Goal: Entertainment & Leisure: Consume media (video, audio)

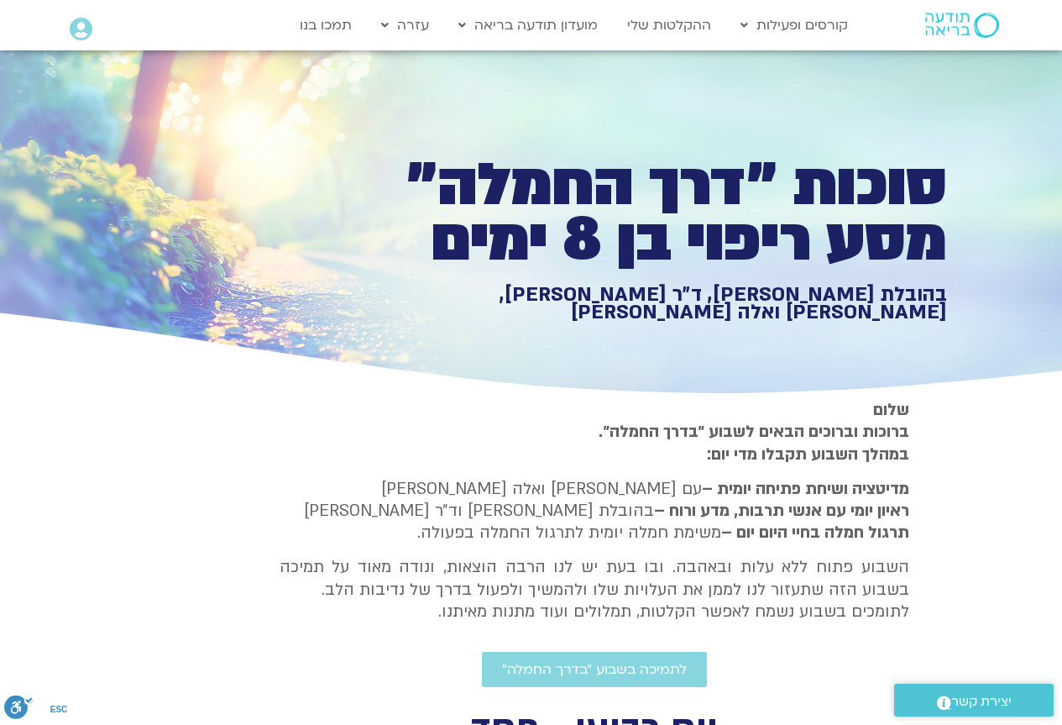
type input "1377.76"
type input "3320.68"
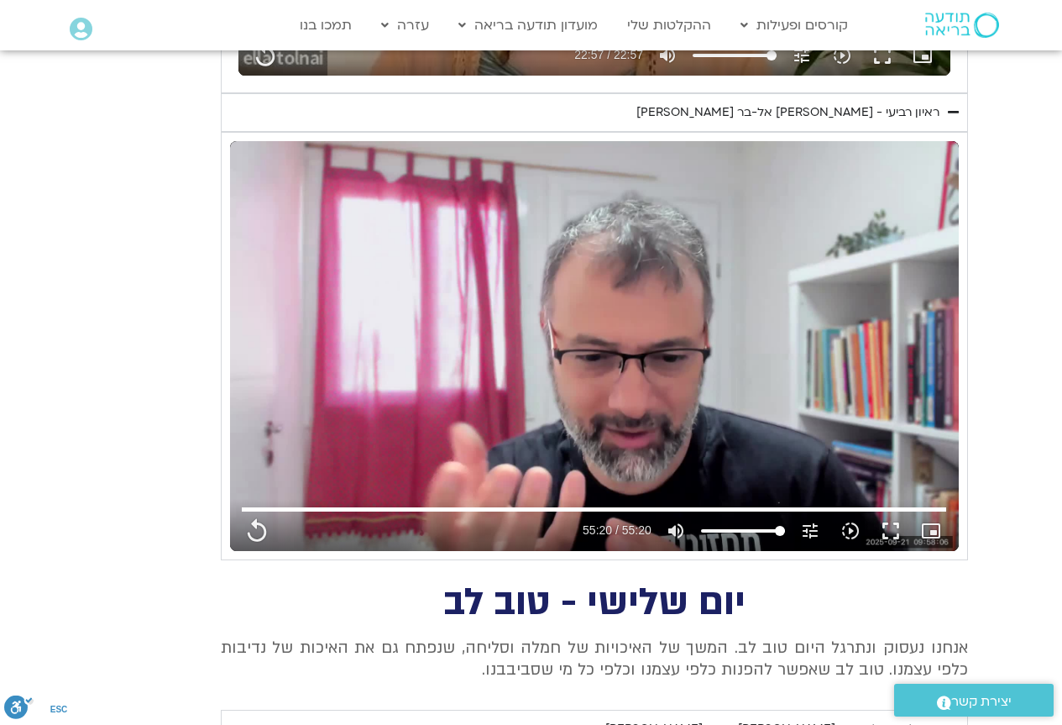
type input "1377.76"
type input "3320.68"
type input "1377.76"
type input "3320.68"
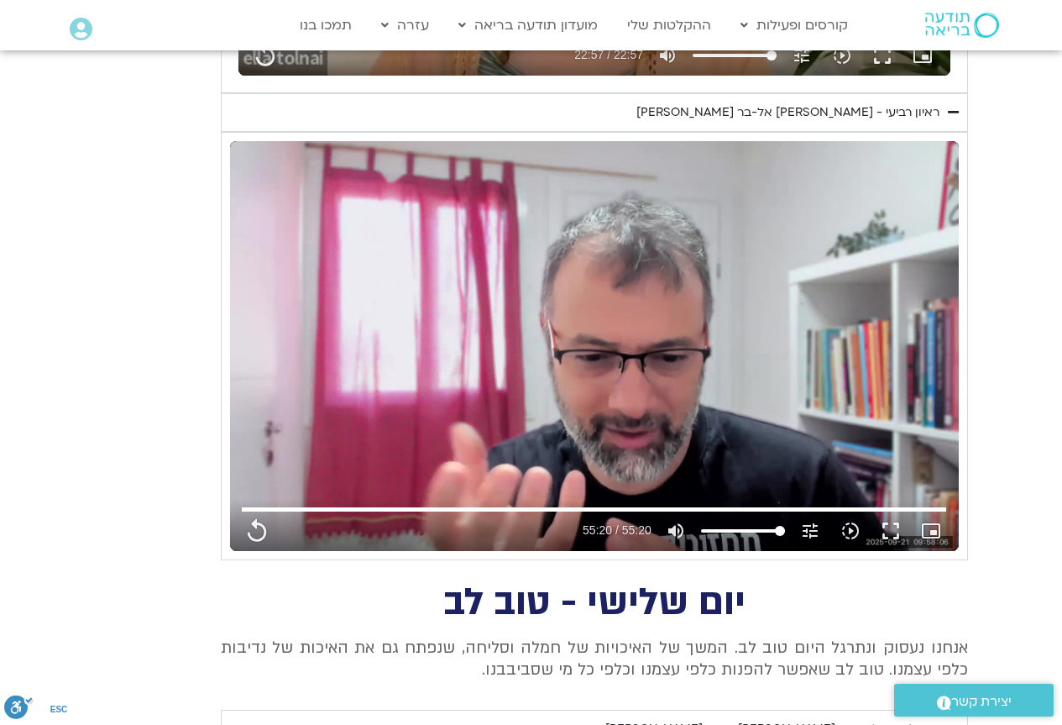
type input "1377.76"
type input "3320.68"
type input "1377.76"
type input "3320.68"
type input "1377.76"
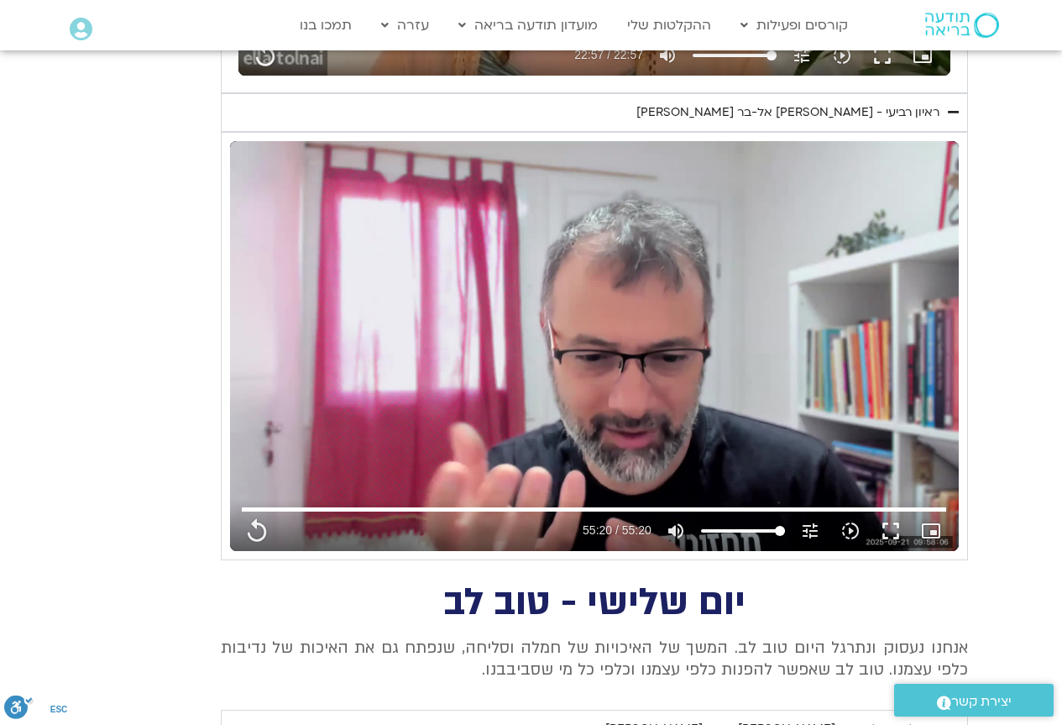
type input "3320.68"
type input "1377.76"
type input "3320.68"
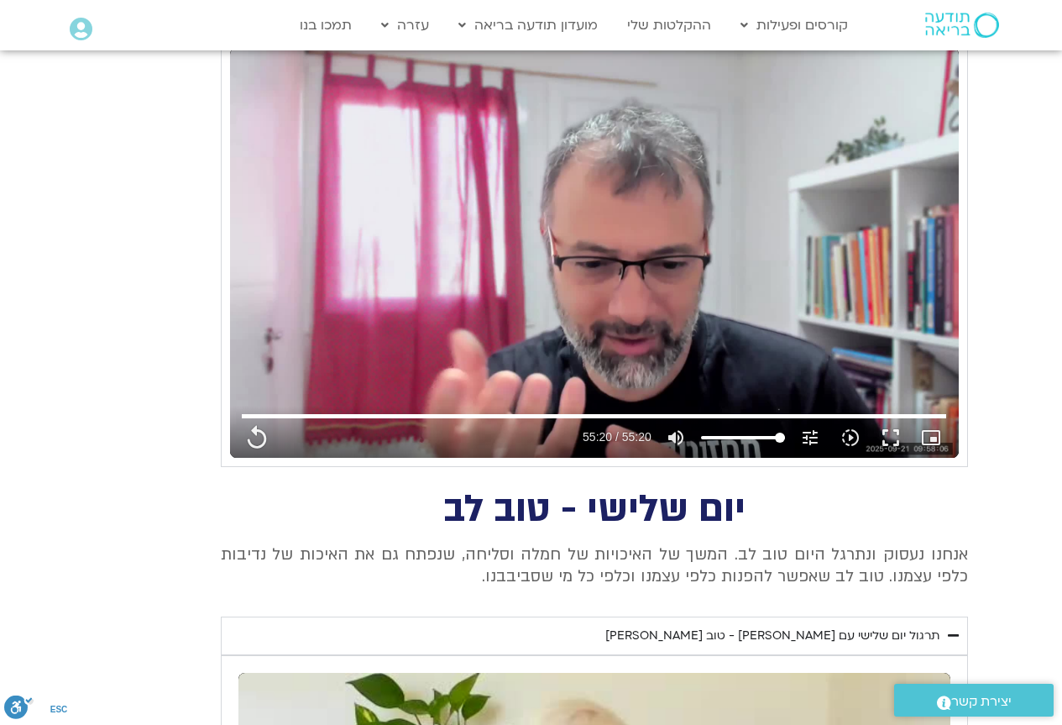
type input "1377.76"
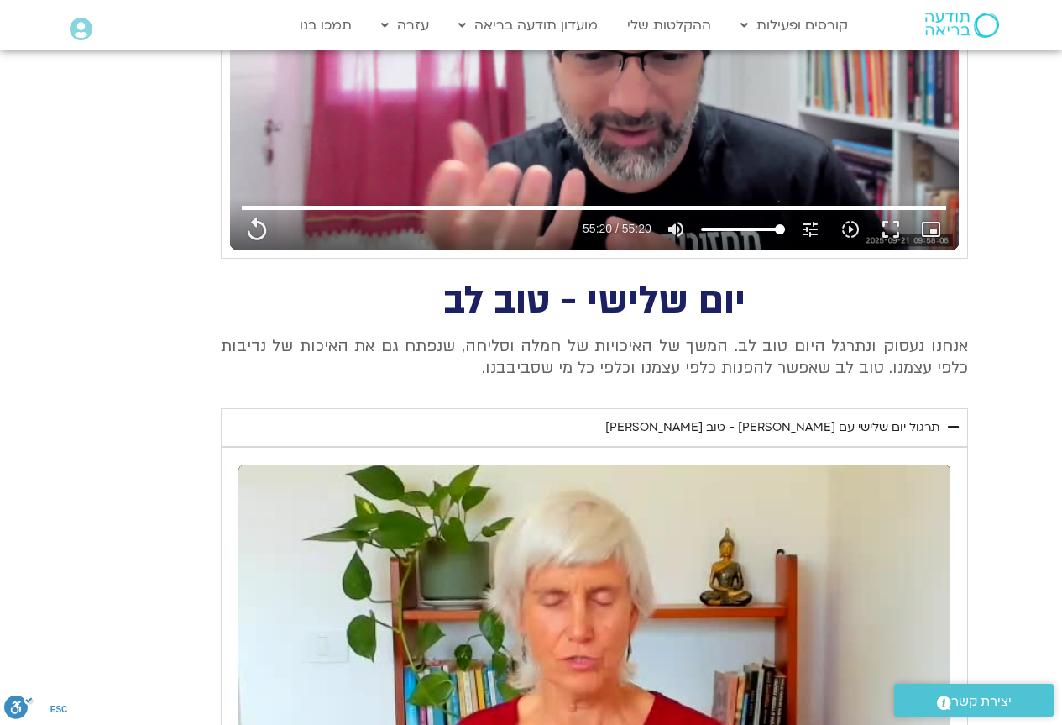
type input "3320.68"
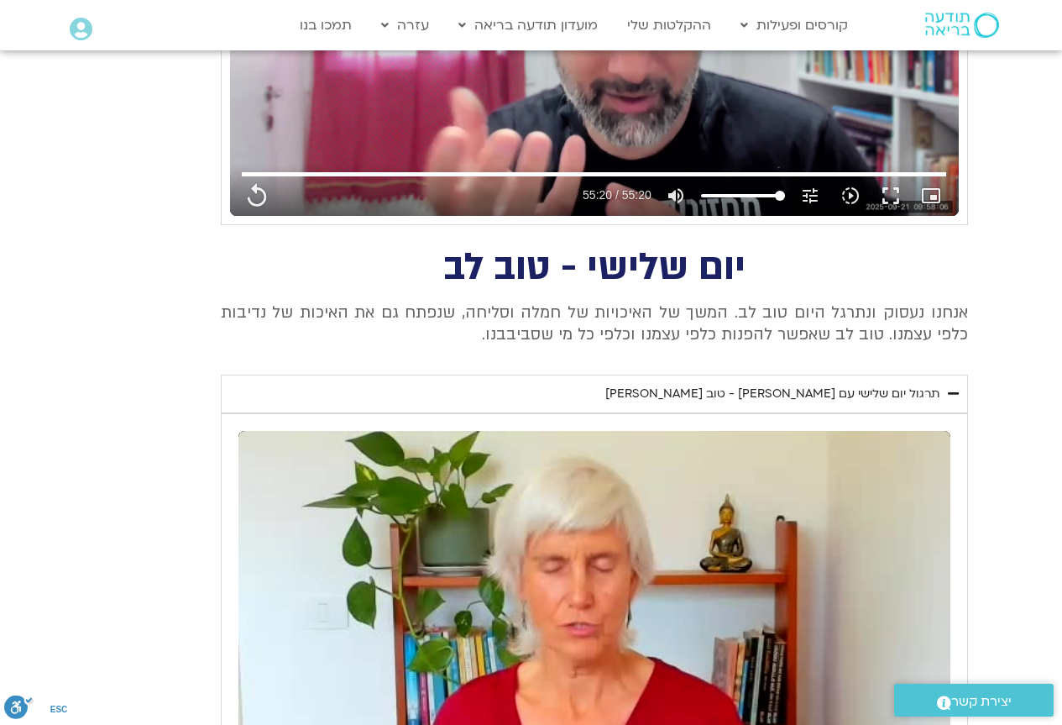
type input "1377.76"
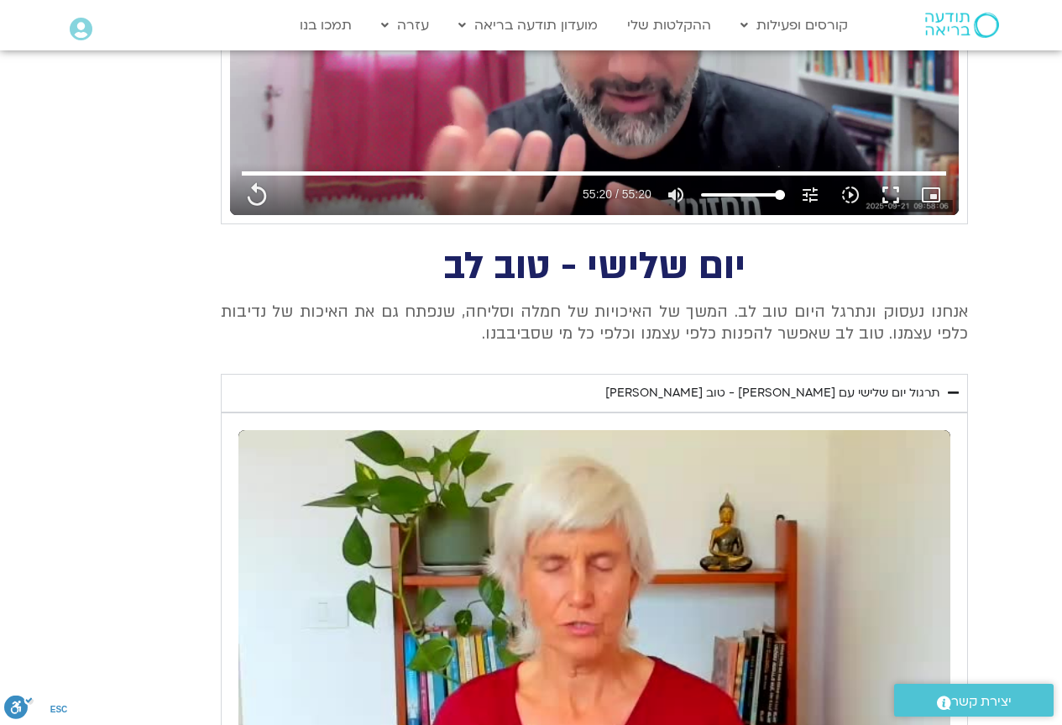
type input "3320.68"
type input "1377.76"
type input "3320.68"
type input "1377.76"
type input "3320.68"
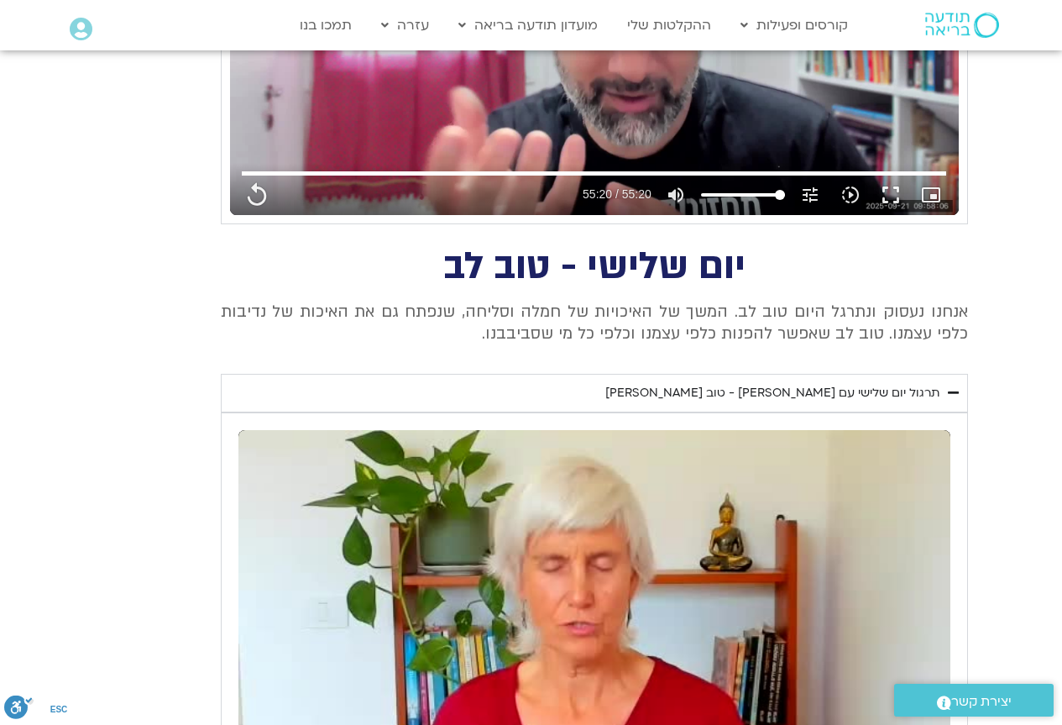
type input "1377.76"
type input "3320.68"
type input "1377.76"
type input "3320.68"
type input "1377.76"
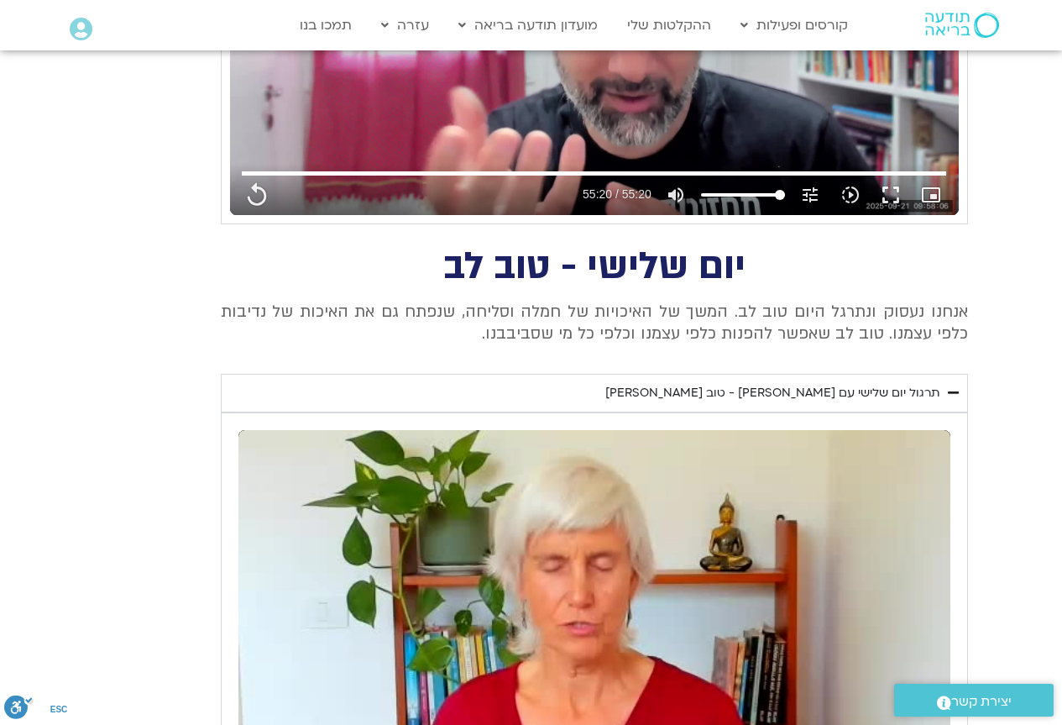
type input "3320.68"
type input "1377.76"
type input "3320.68"
type input "1377.76"
type input "3320.68"
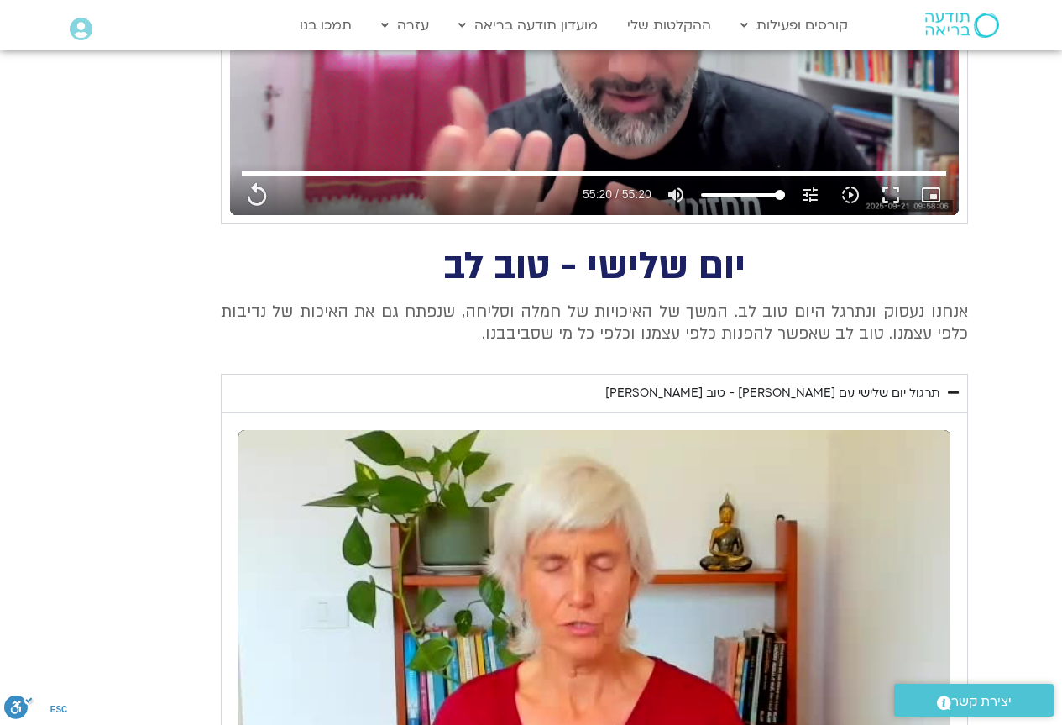
type input "1377.76"
type input "3320.68"
type input "1377.76"
type input "3320.68"
type input "1377.76"
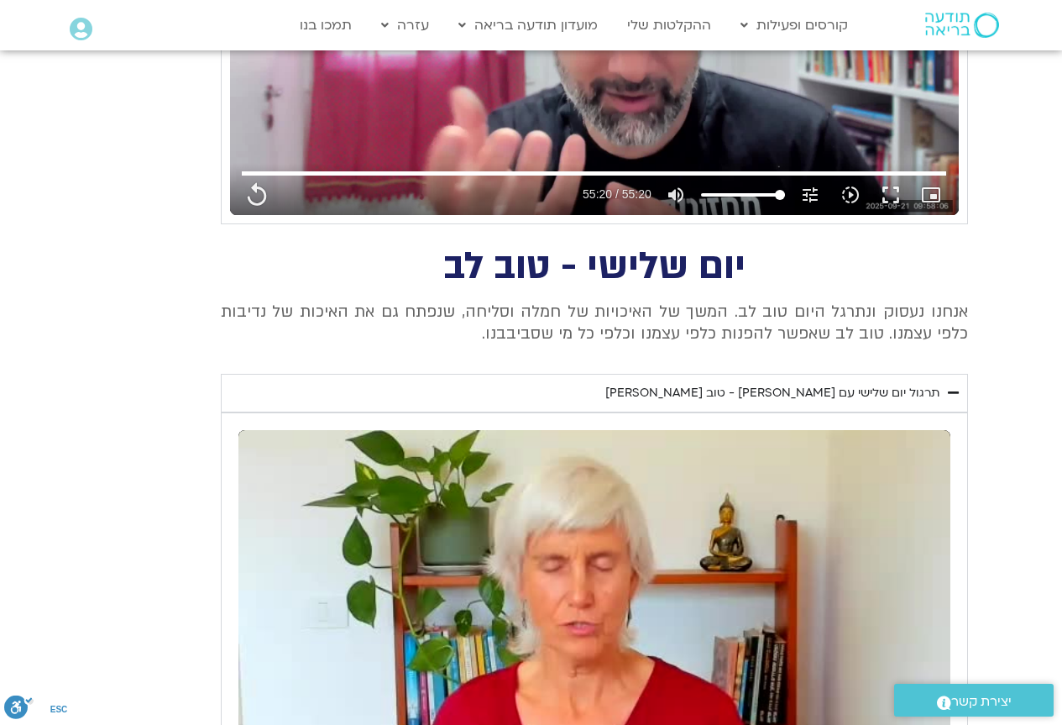
type input "3320.68"
type input "1377.76"
type input "3320.68"
type input "1377.76"
type input "3320.68"
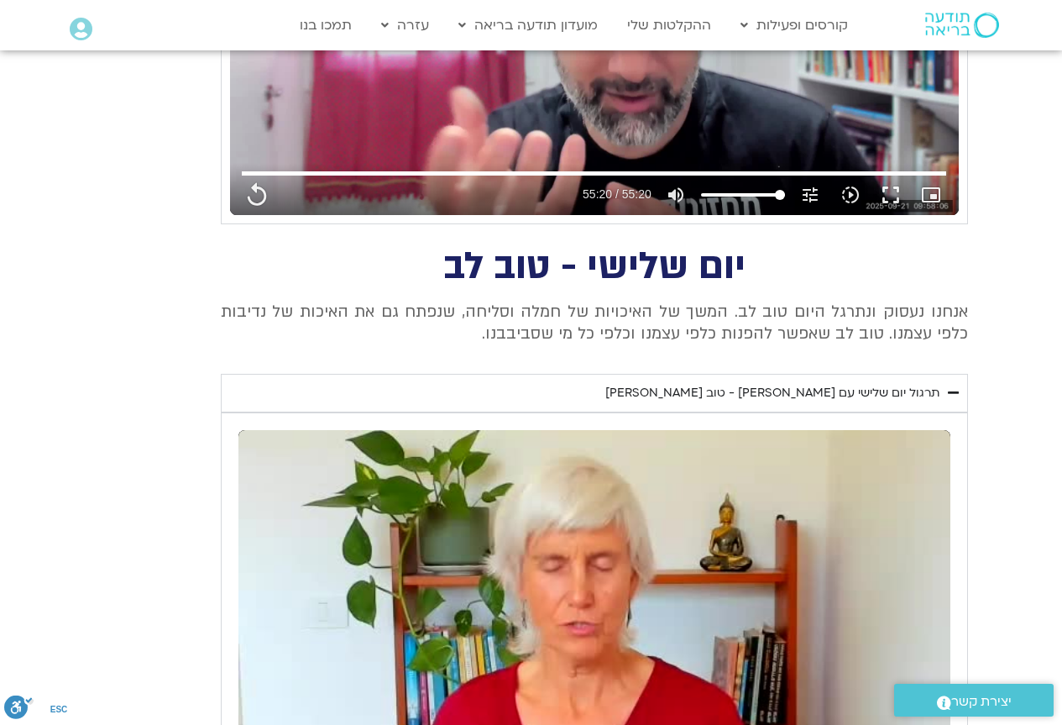
type input "1377.76"
type input "3320.68"
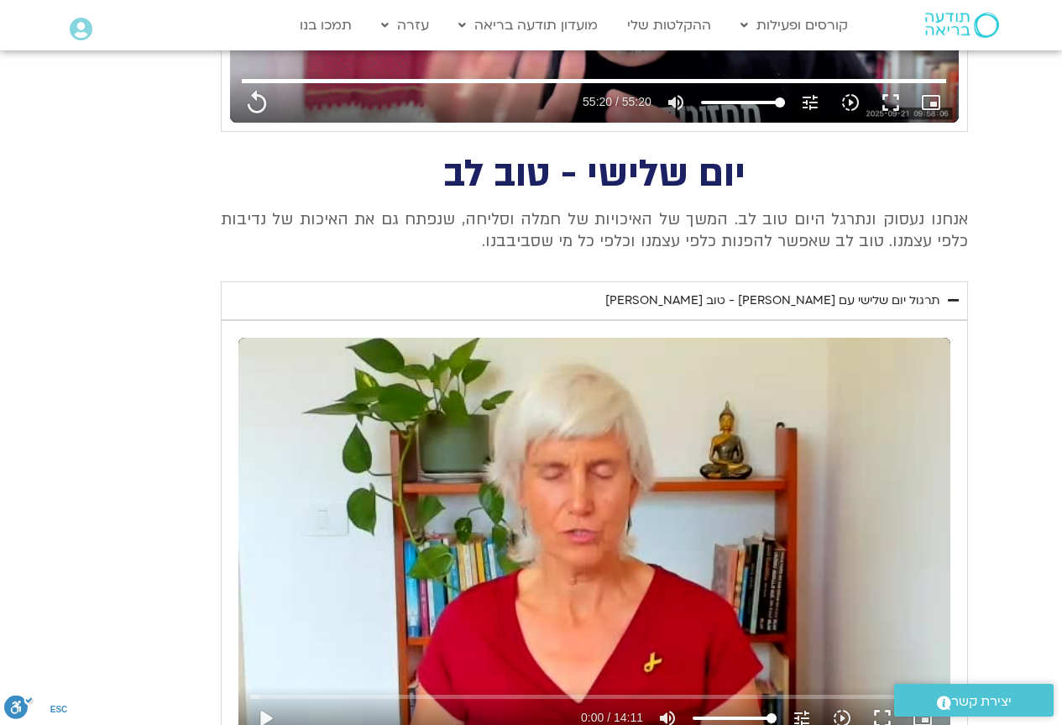
type input "1377.76"
type input "3320.68"
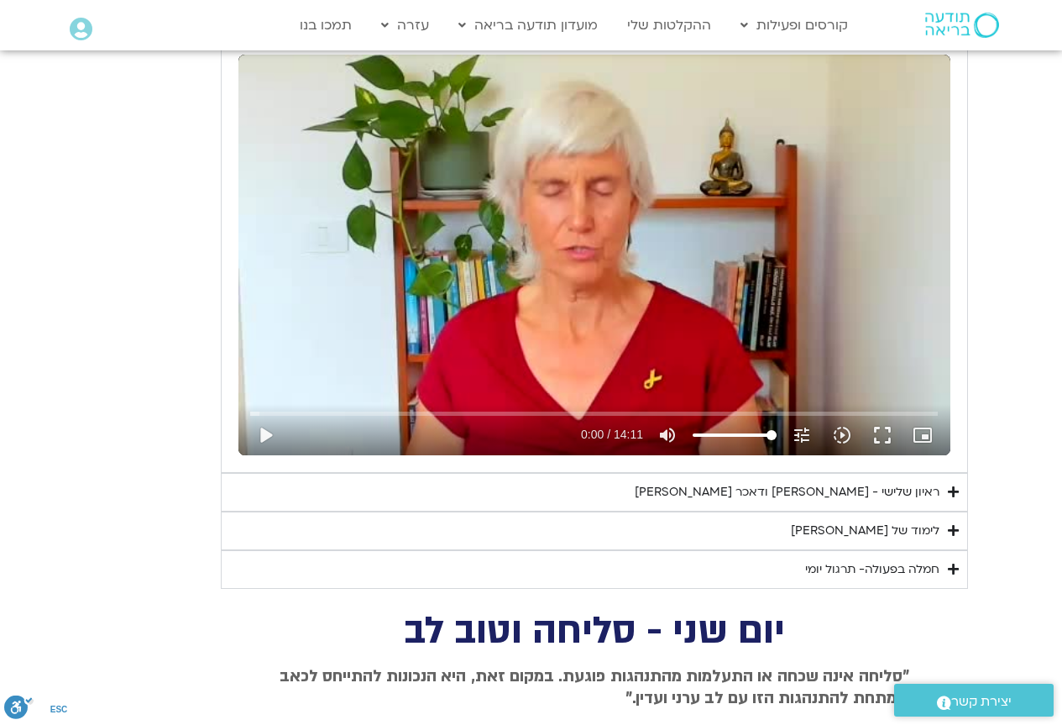
type input "1377.76"
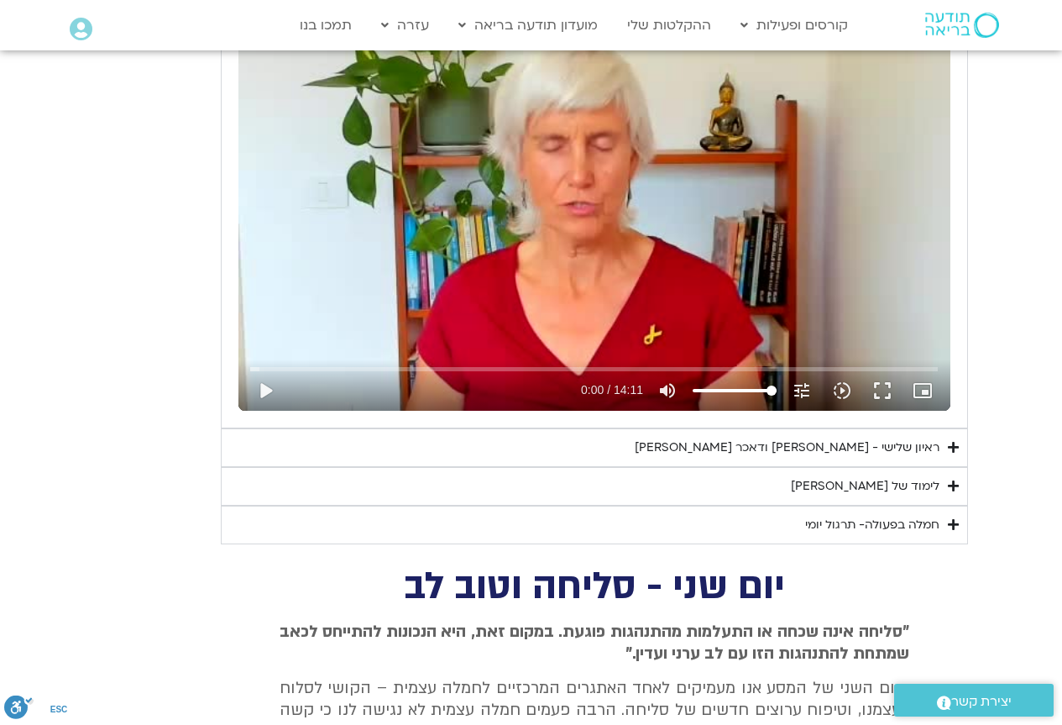
type input "3320.68"
type input "1377.76"
type input "3320.68"
type input "1377.76"
type input "3320.68"
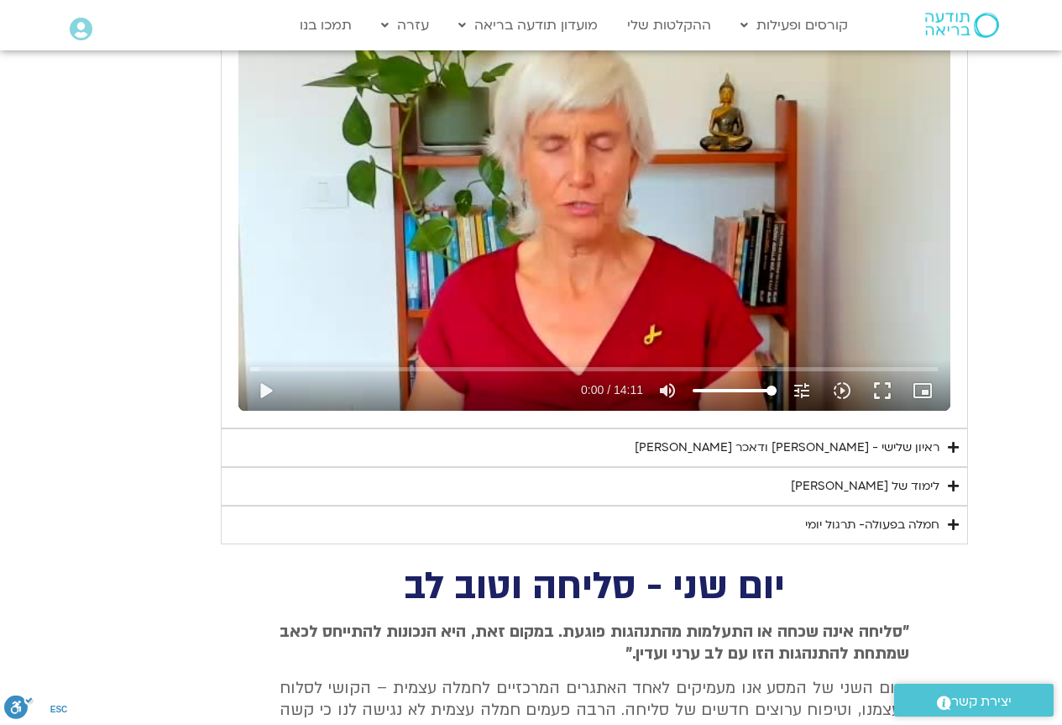
type input "1377.76"
type input "3320.68"
type input "1377.76"
type input "3320.68"
type input "1377.76"
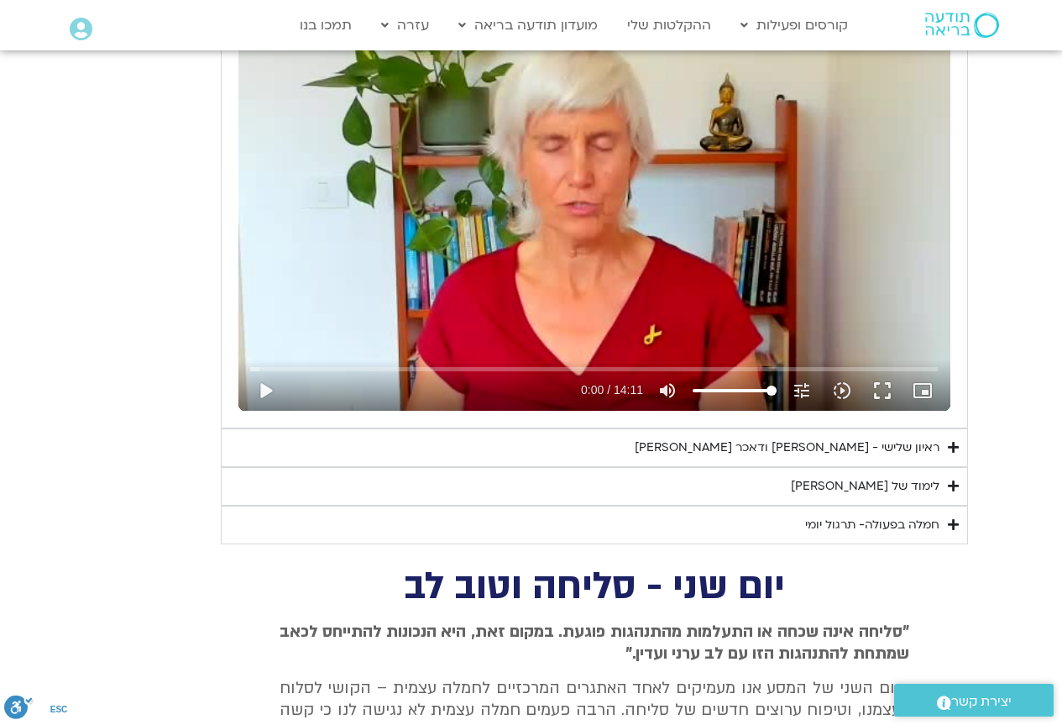
type input "3320.68"
type input "1377.76"
type input "3320.68"
type input "1377.76"
type input "3320.68"
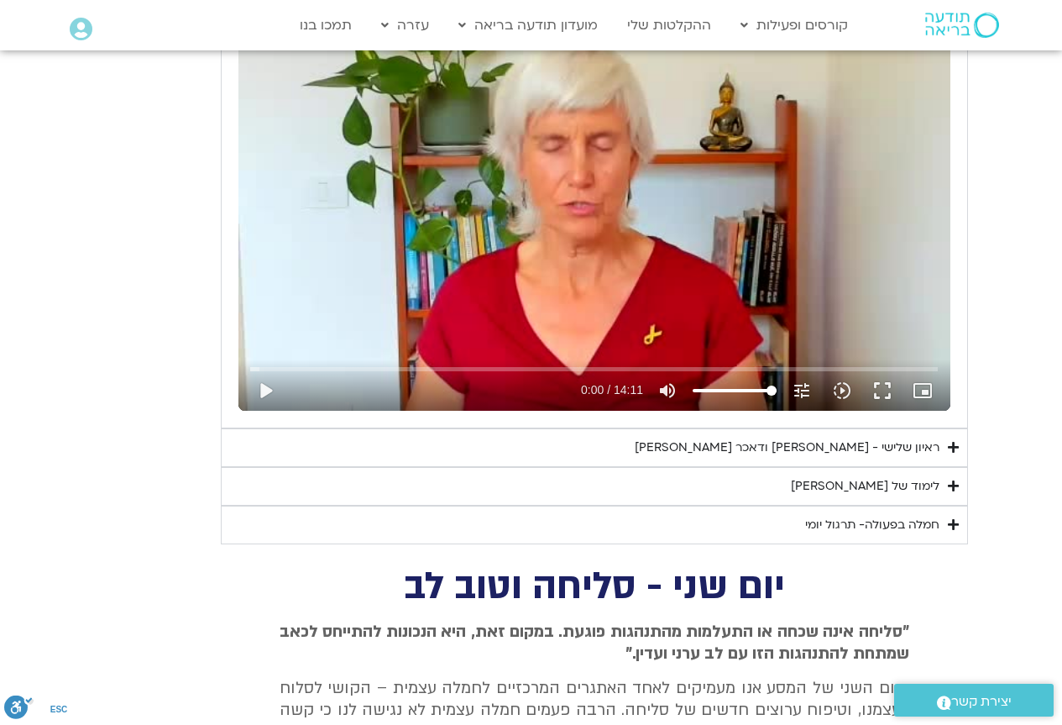
type input "1377.76"
type input "3320.68"
type input "1377.76"
type input "3320.68"
type input "1377.76"
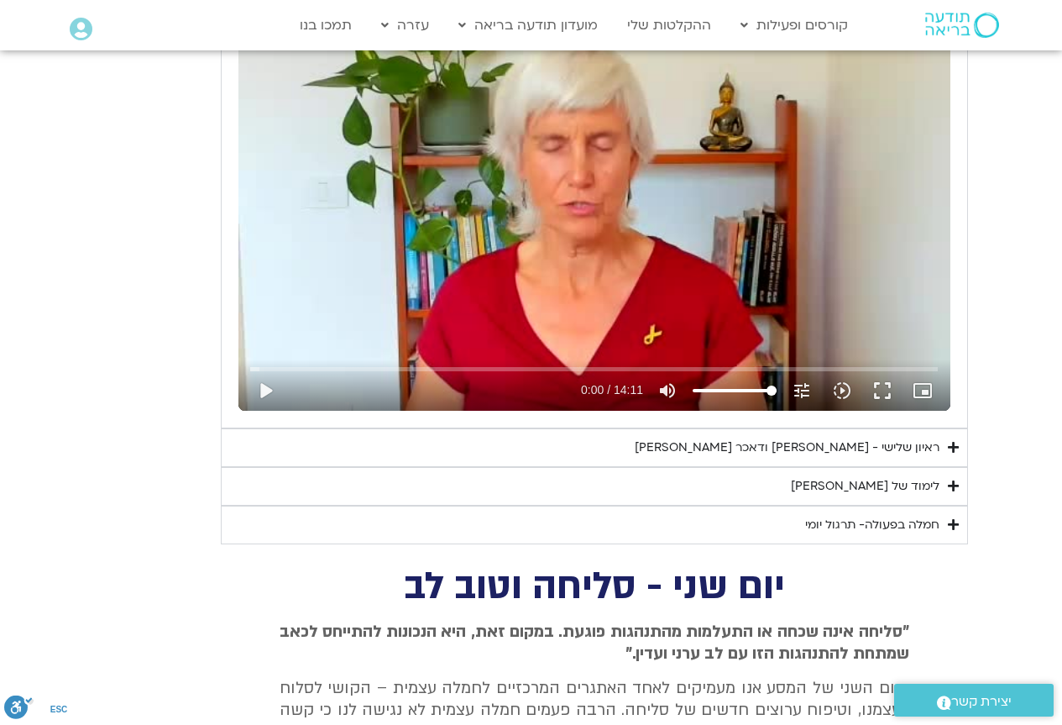
type input "3320.68"
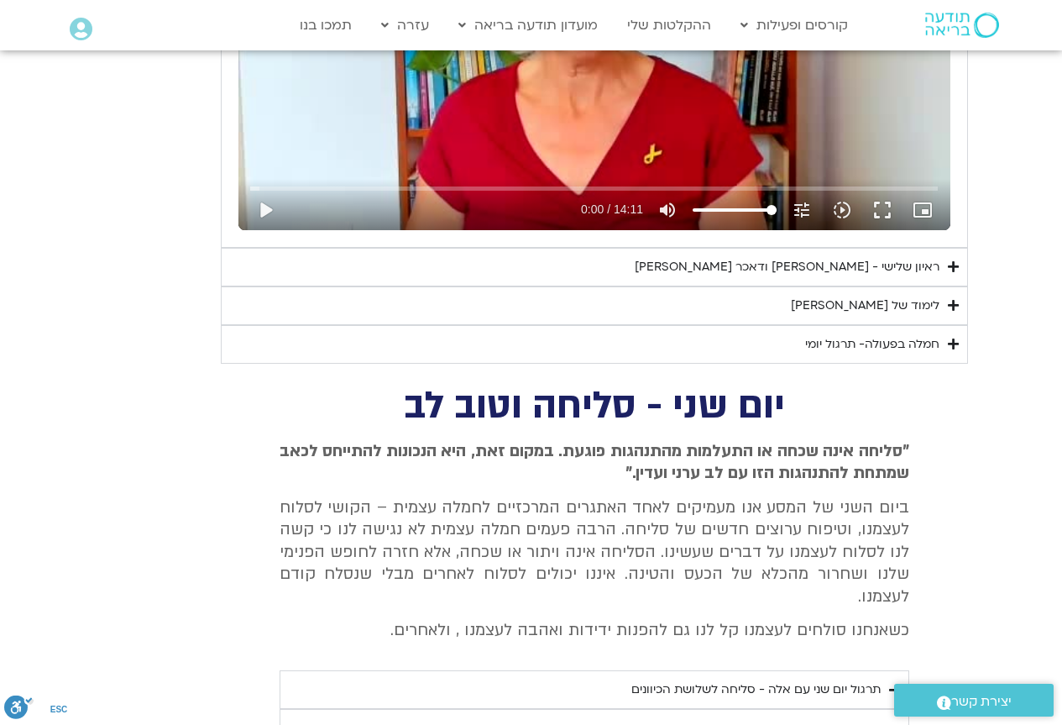
type input "1377.76"
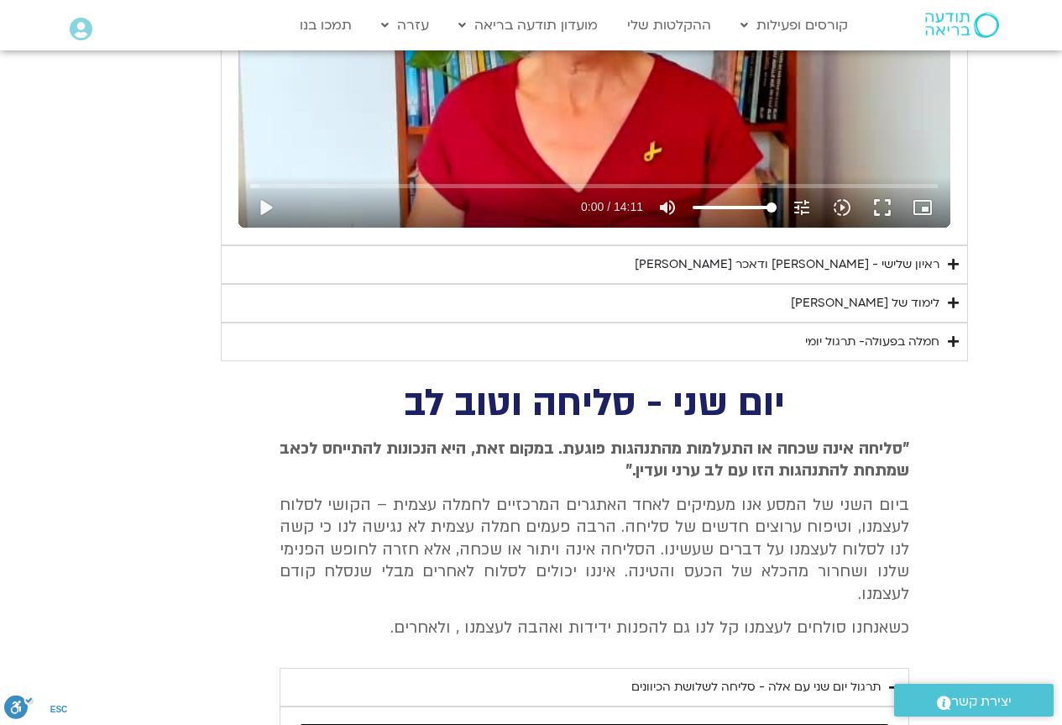
type input "3320.68"
type input "1377.76"
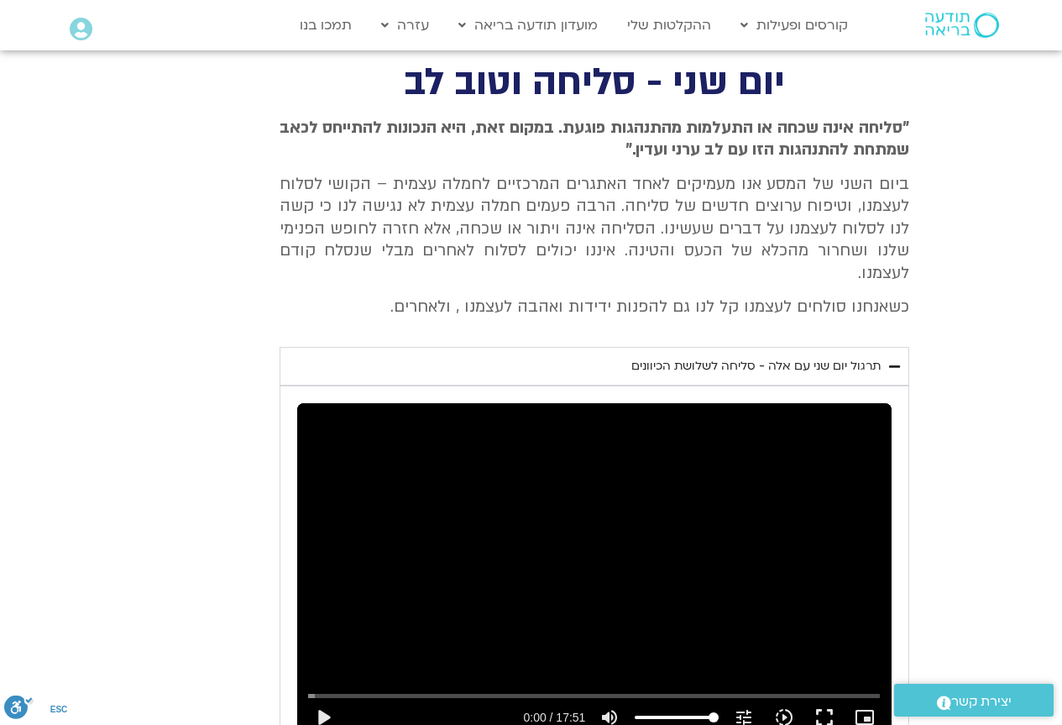
type input "3320.68"
type input "1377.76"
type input "3320.68"
type input "1377.76"
type input "3320.68"
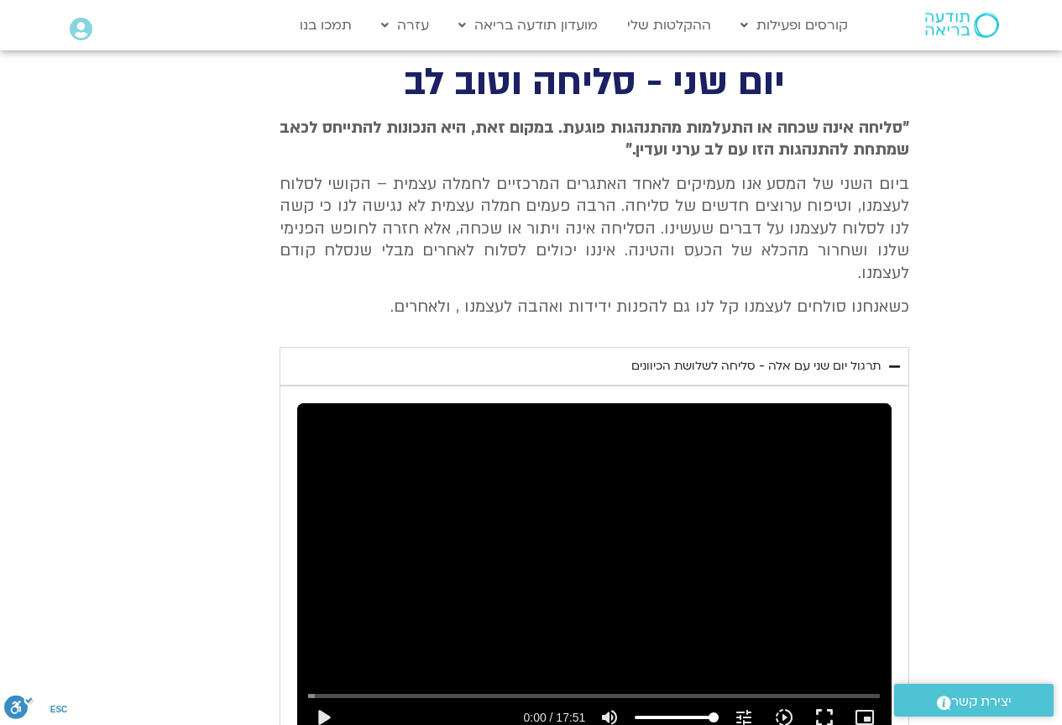
type input "1377.76"
type input "3320.68"
type input "1377.76"
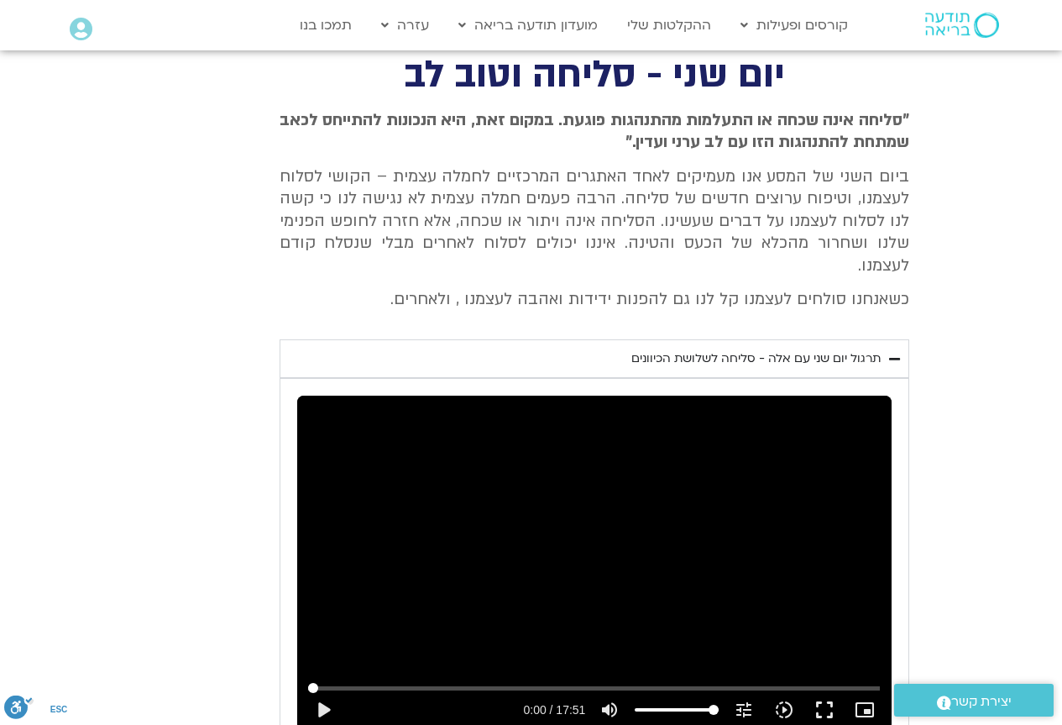
type input "3320.68"
type input "1377.76"
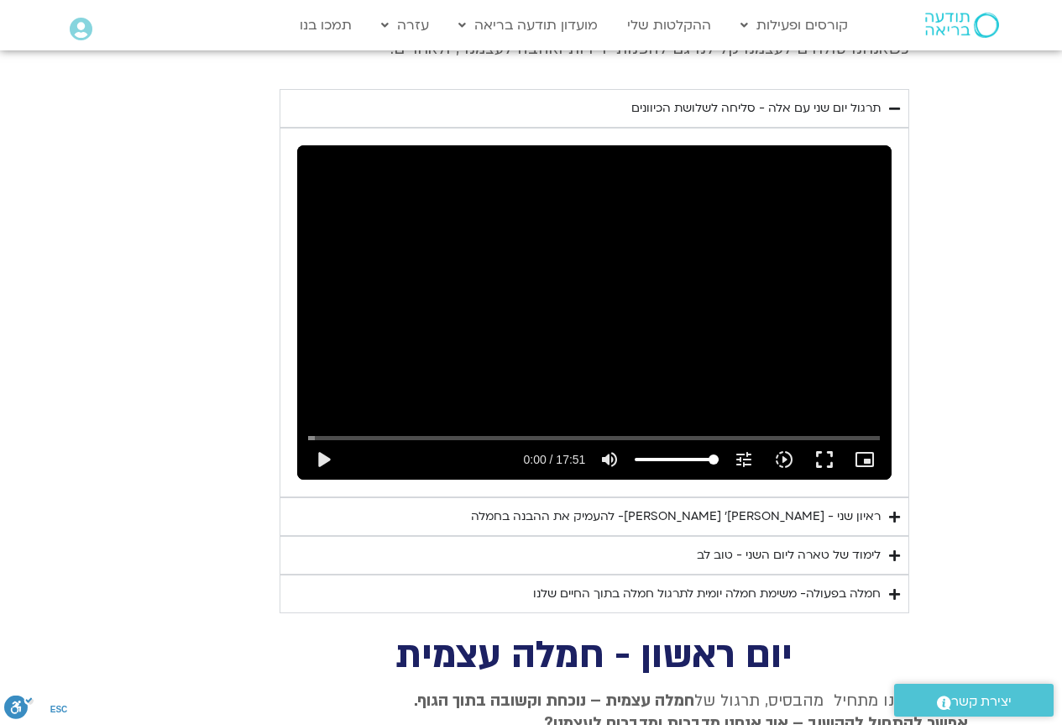
type input "3320.68"
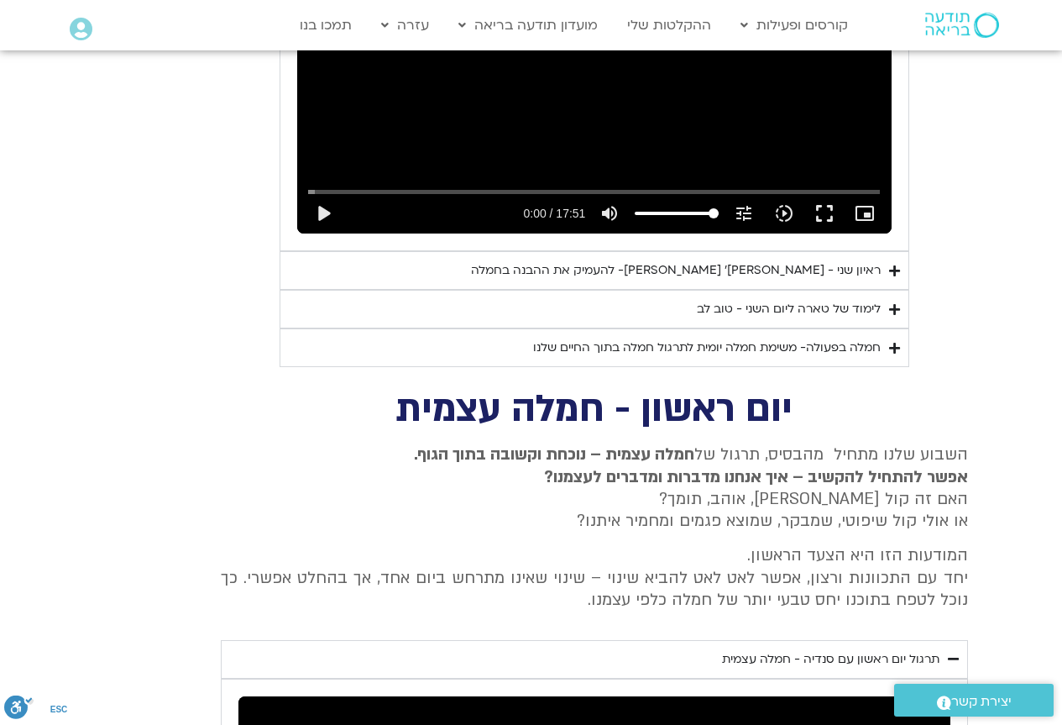
type input "1377.76"
type input "3320.68"
type input "1377.76"
type input "3320.68"
type input "1377.76"
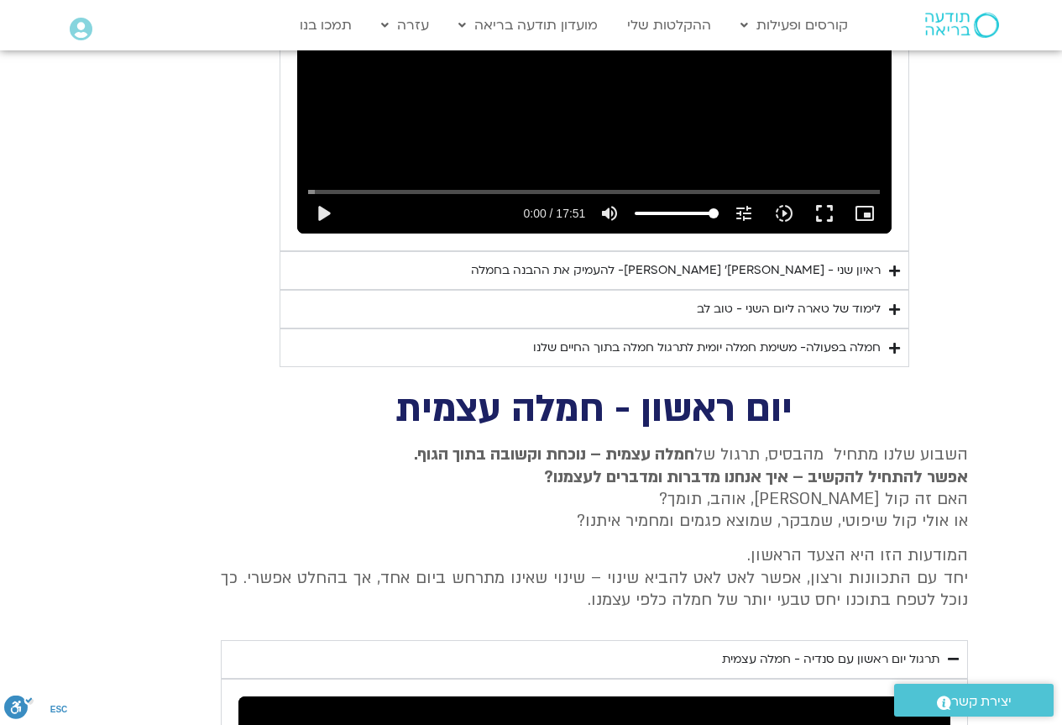
type input "3320.68"
type input "1377.76"
type input "3320.68"
type input "1377.76"
type input "3320.68"
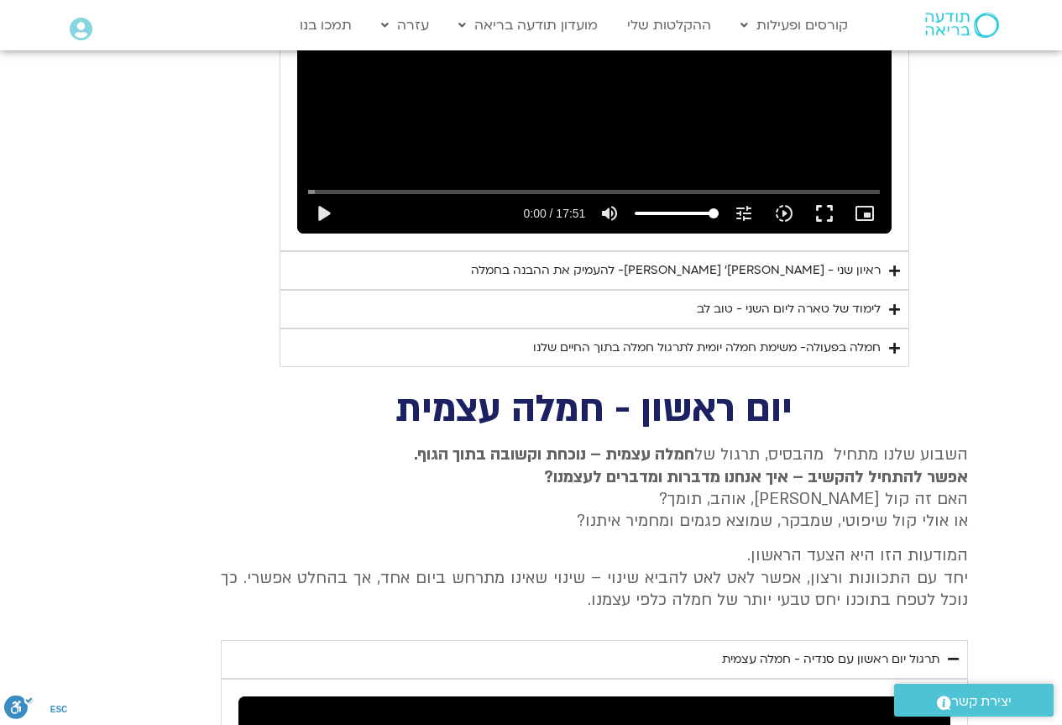
type input "1377.76"
type input "3320.68"
type input "1377.76"
type input "3320.68"
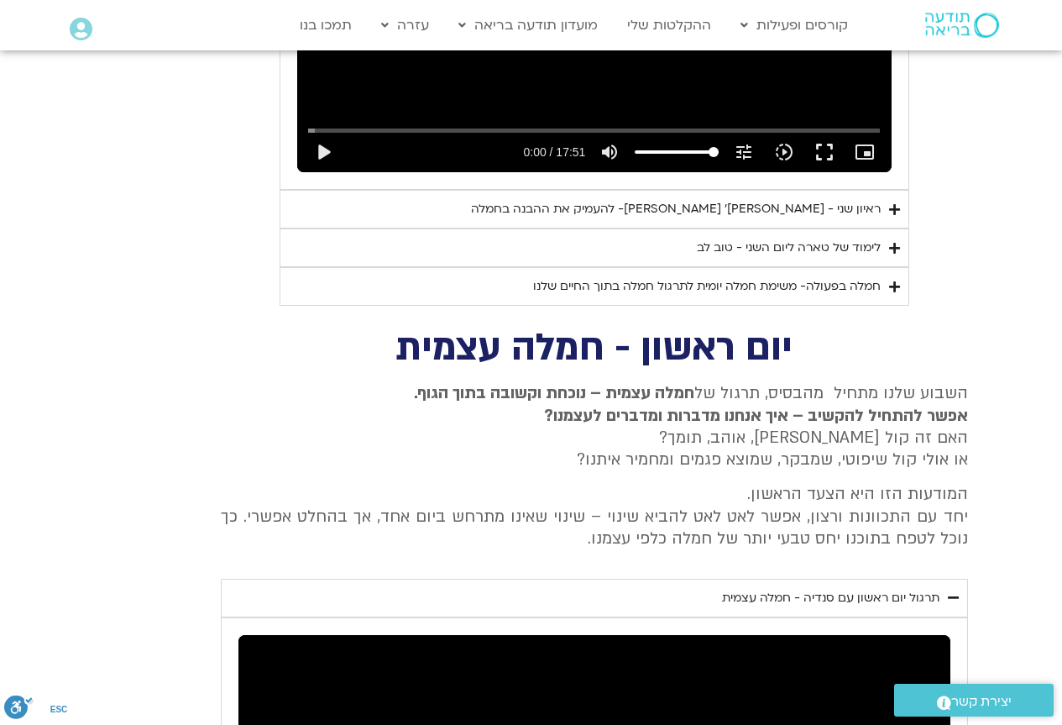
type input "1377.76"
type input "3320.68"
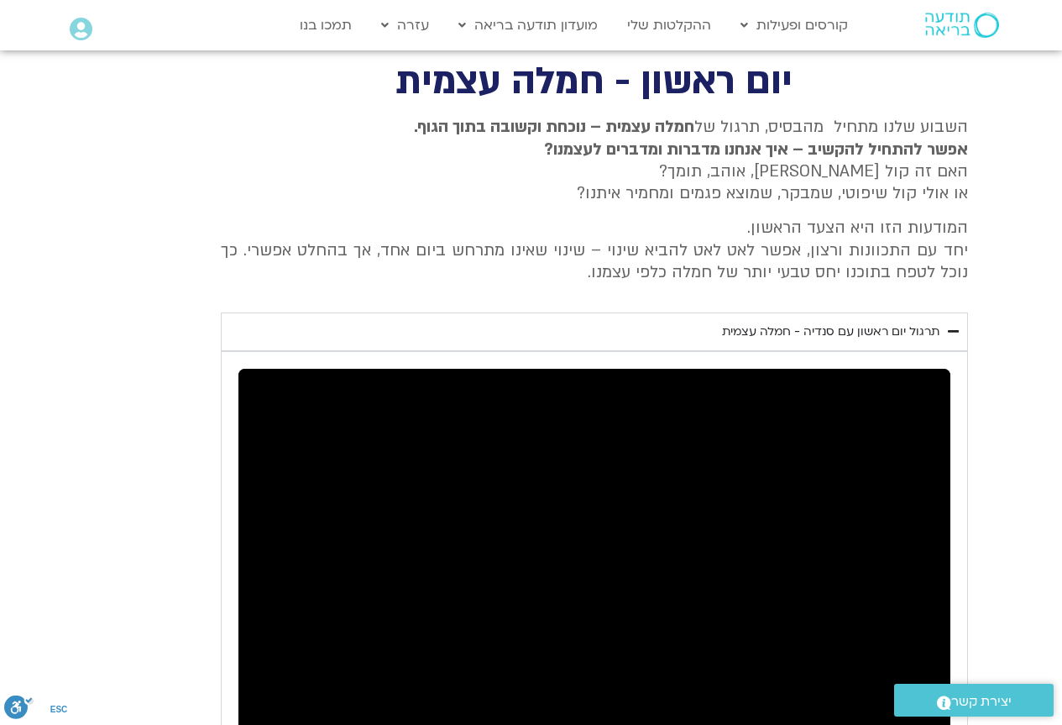
type input "1377.76"
type input "3320.68"
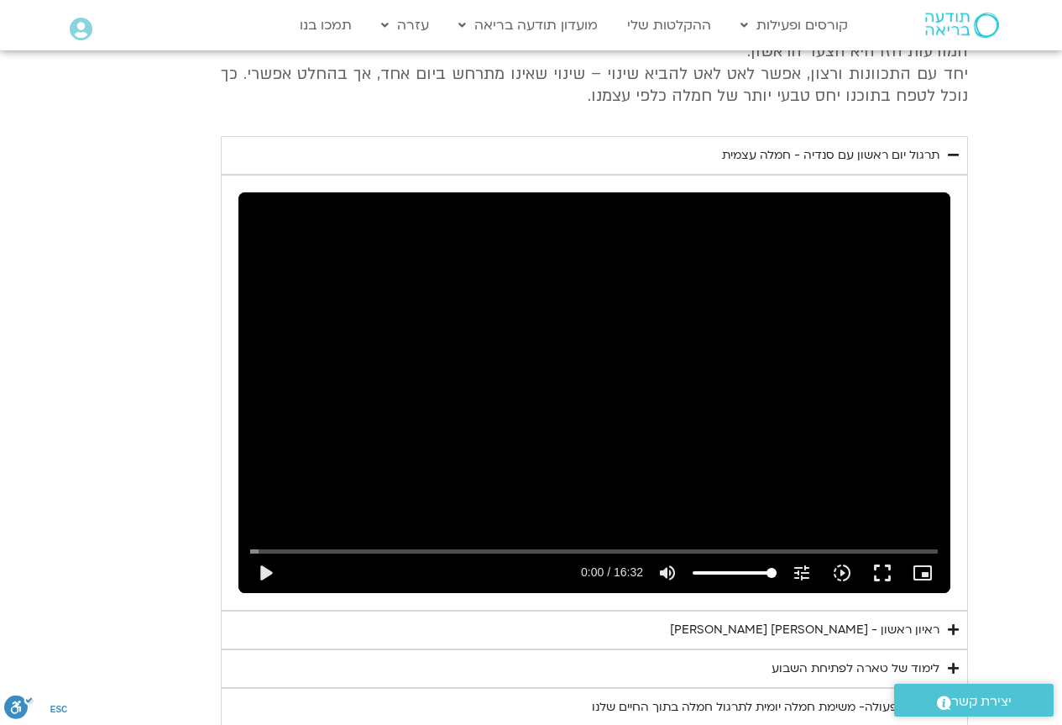
type input "1377.76"
type input "3320.68"
type input "1377.76"
type input "3320.68"
type input "1377.76"
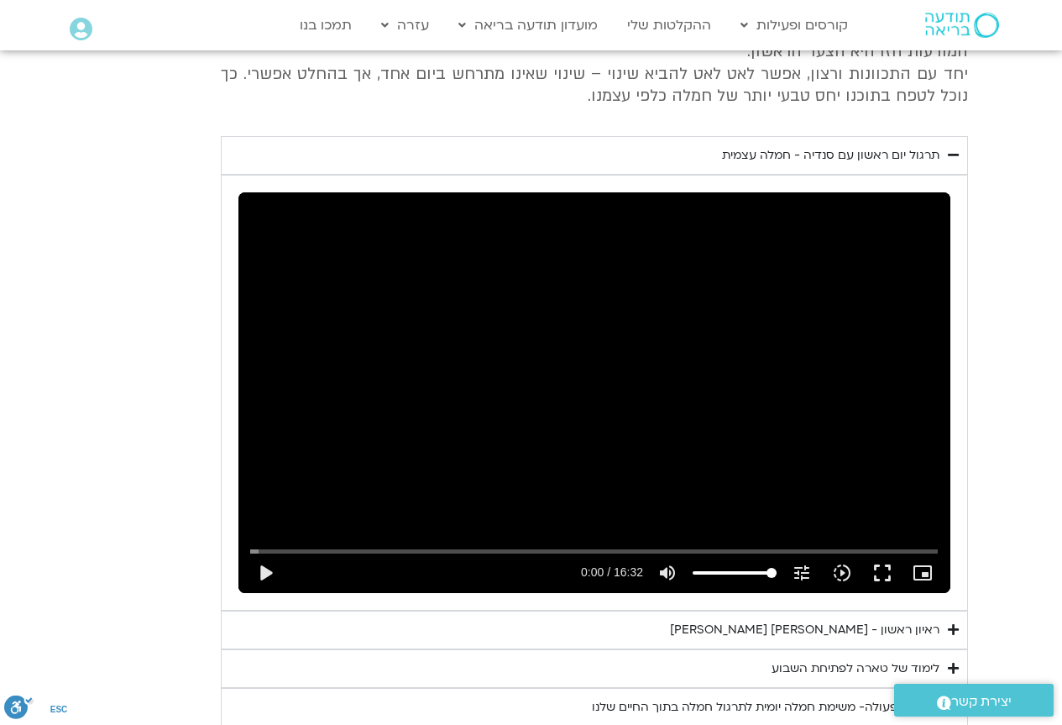
type input "3320.68"
type input "1377.76"
type input "3320.68"
type input "1377.76"
type input "3320.68"
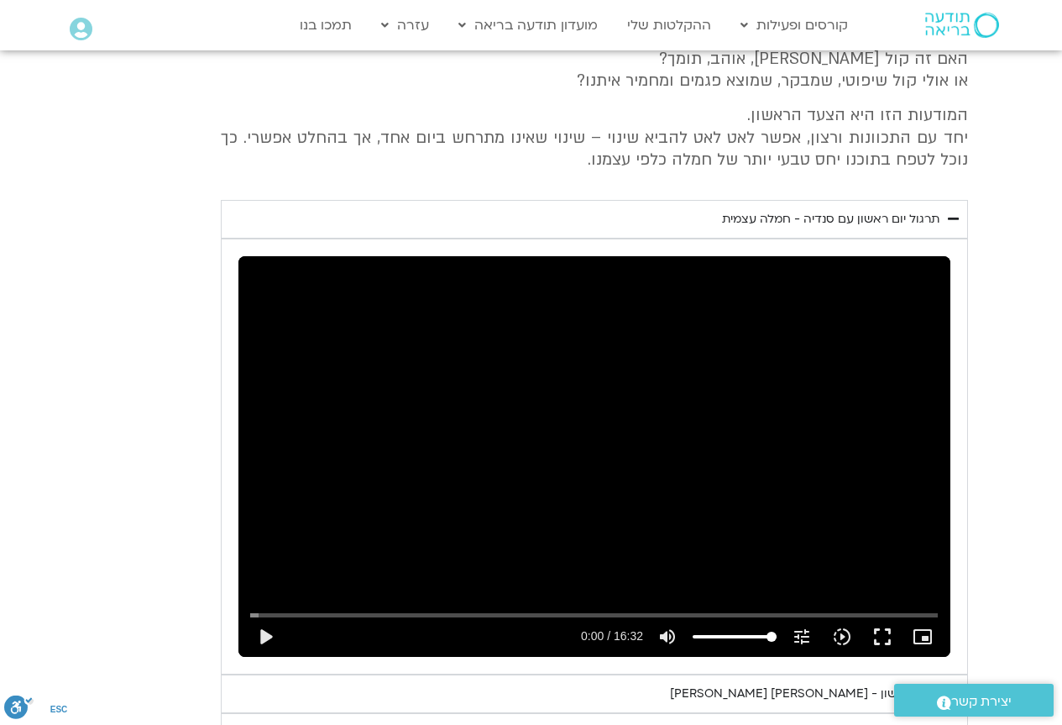
type input "1377.76"
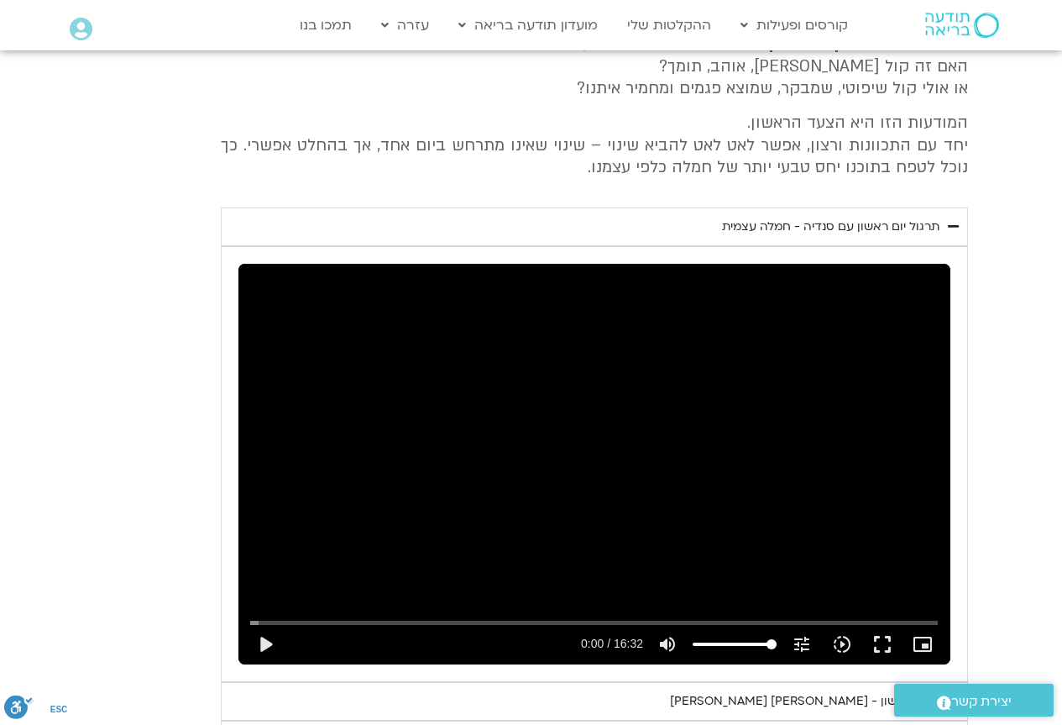
type input "3320.68"
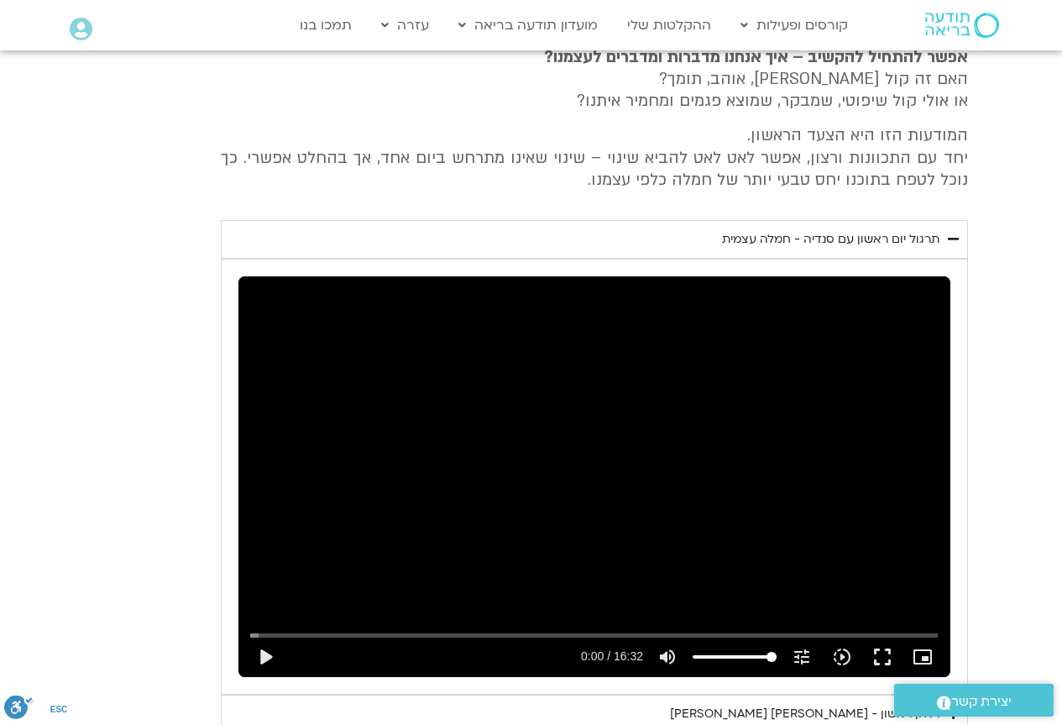
type input "1377.76"
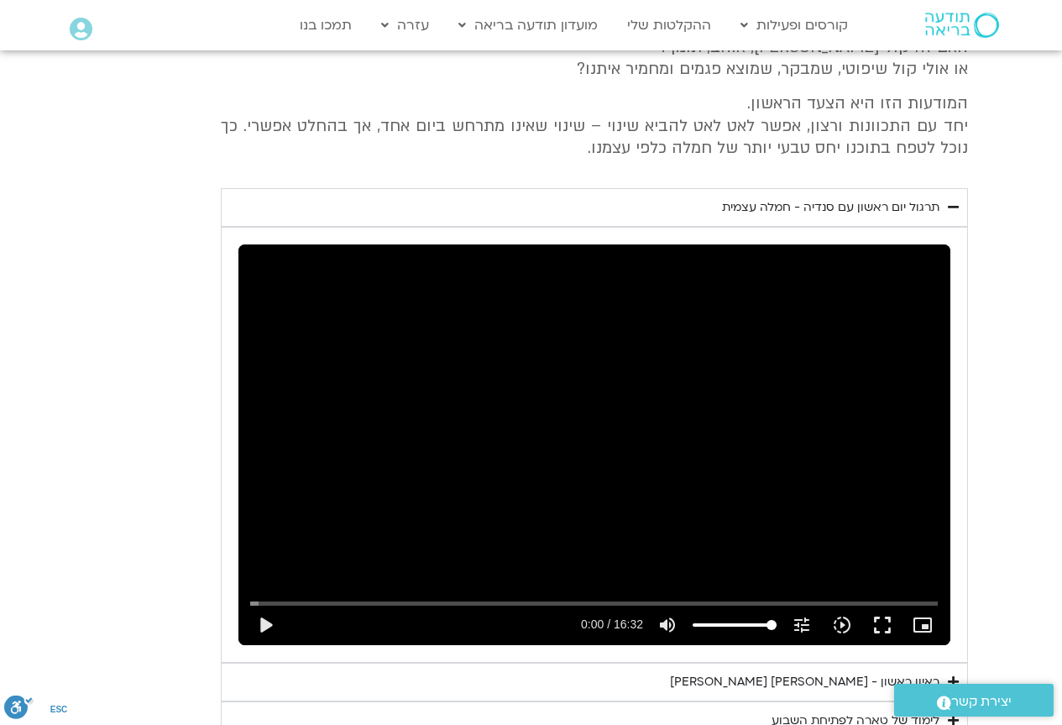
type input "3320.68"
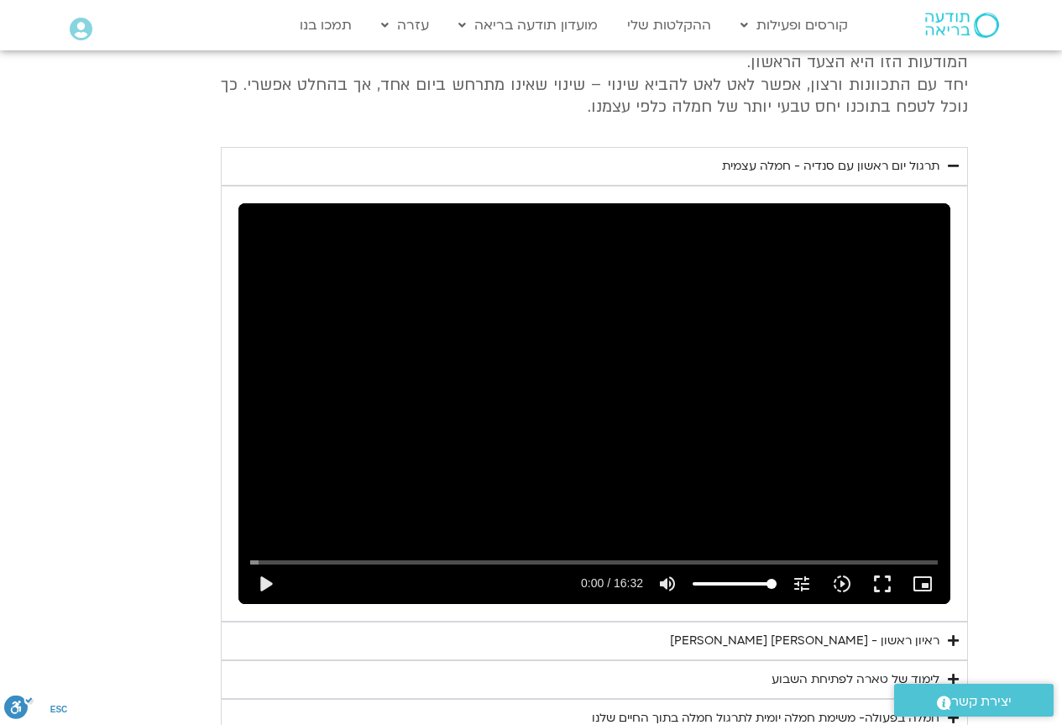
type input "1377.76"
type input "3320.68"
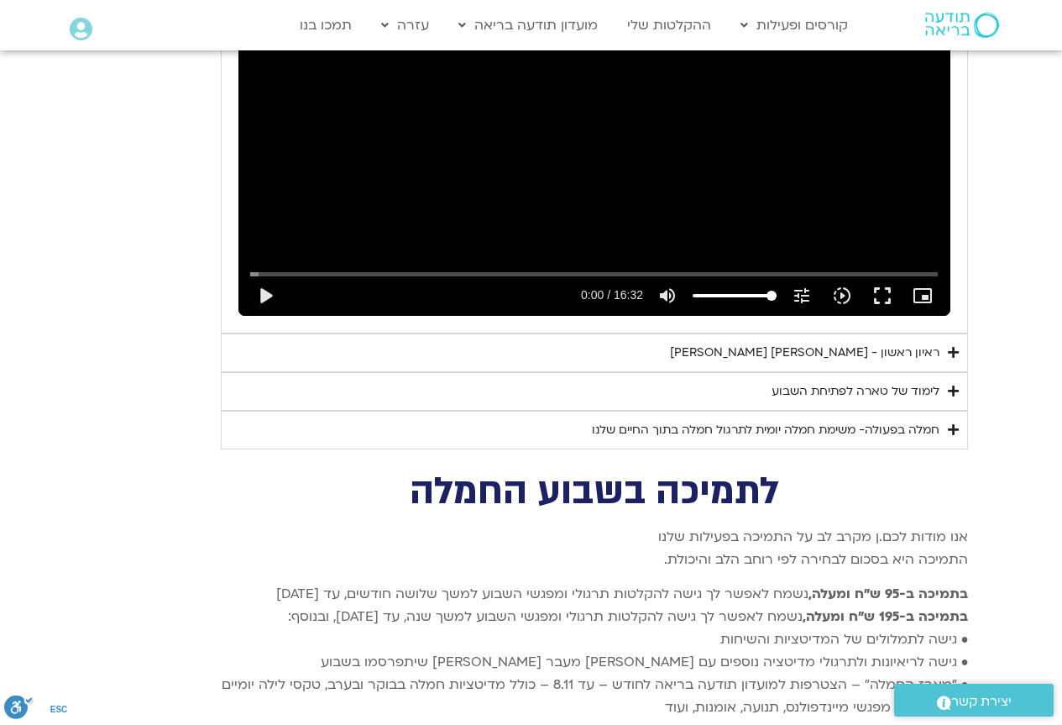
type input "1377.76"
type input "3320.68"
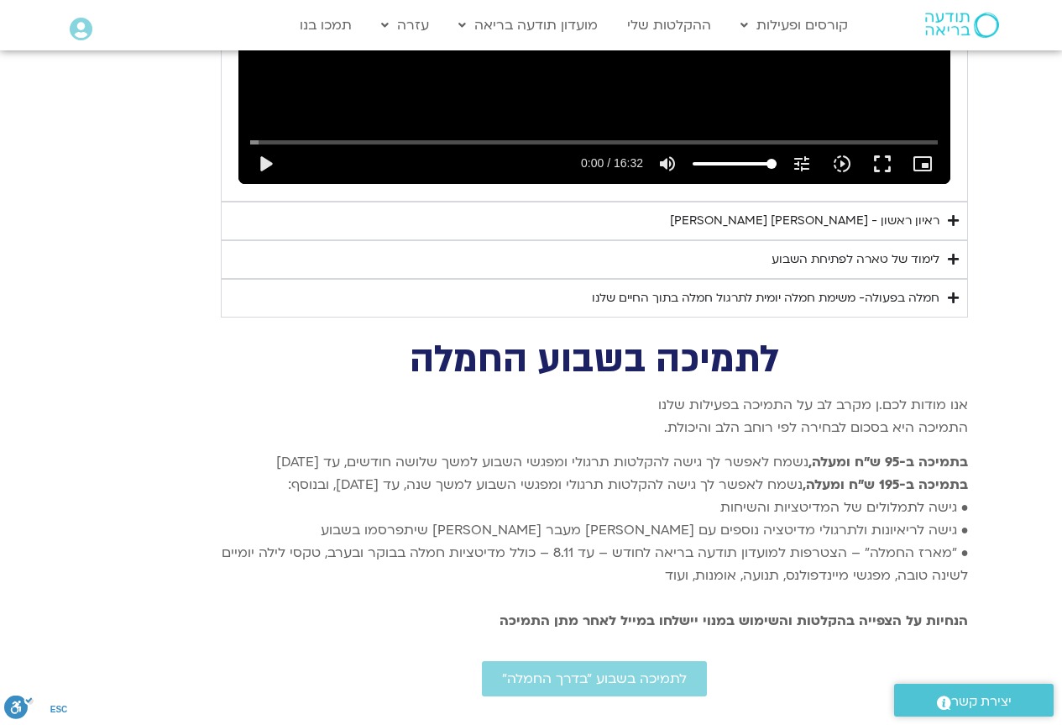
type input "1377.76"
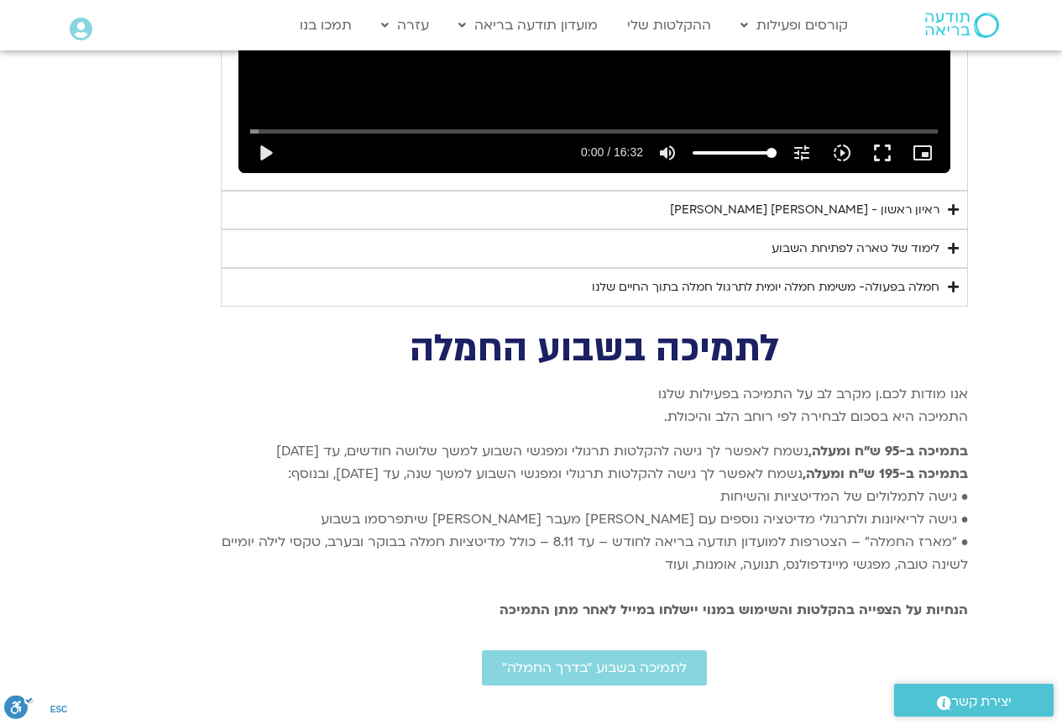
type input "3320.68"
type input "1377.76"
type input "3320.68"
type input "1377.76"
type input "3320.68"
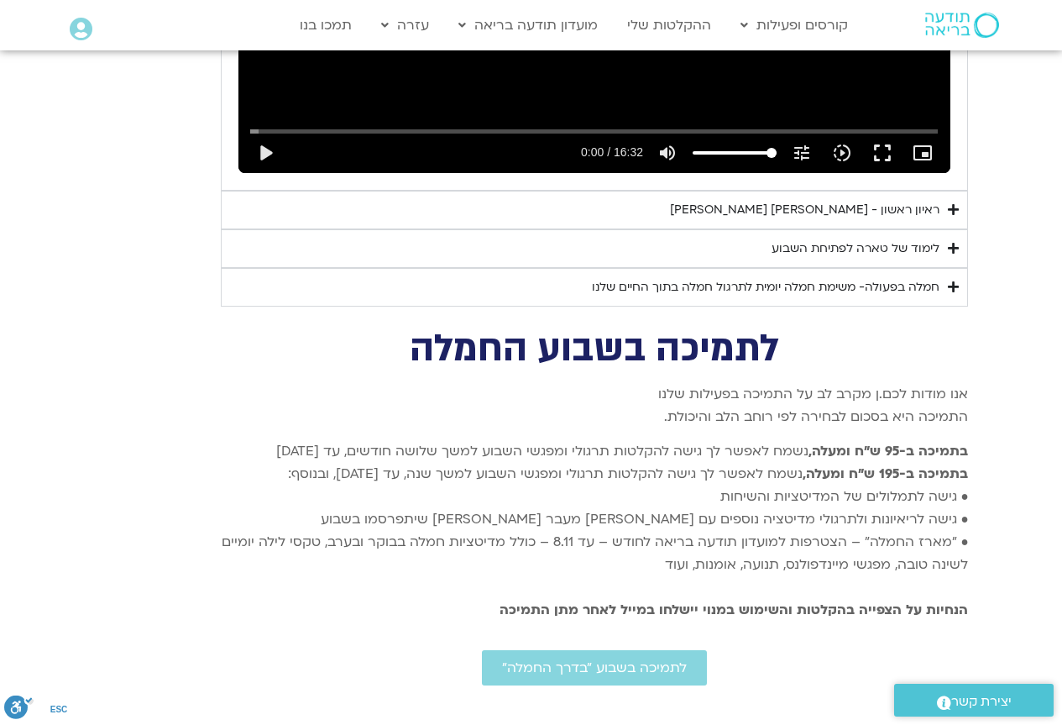
type input "1377.76"
type input "3320.68"
type input "1377.76"
type input "3320.68"
type input "1377.76"
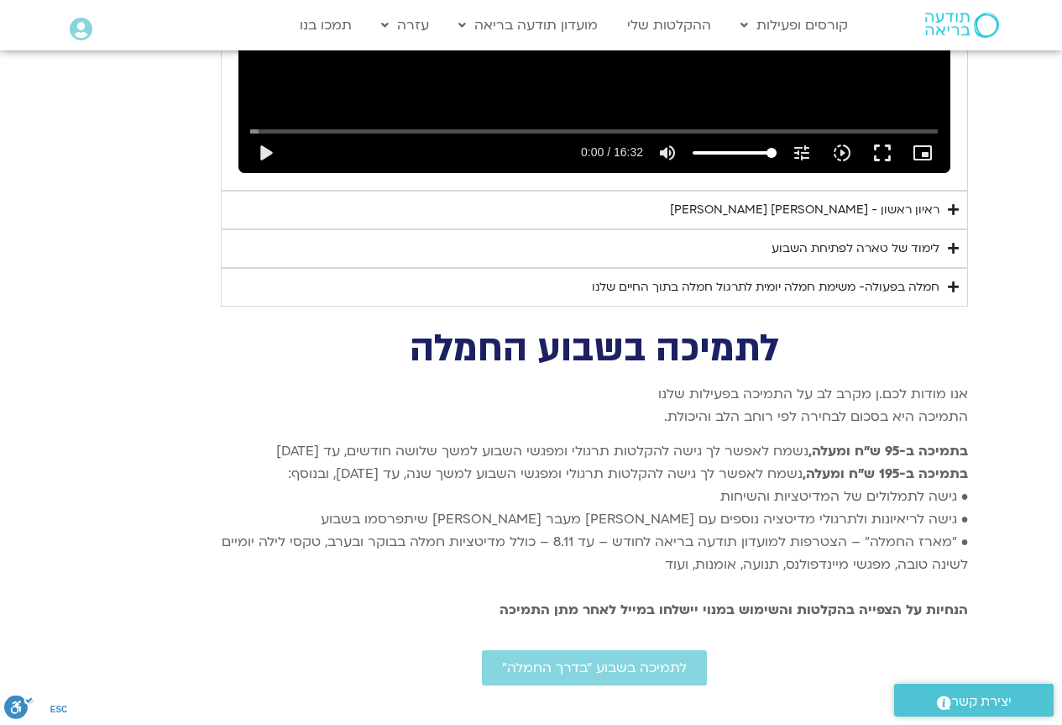
type input "3320.68"
type input "1377.76"
type input "3320.68"
type input "1377.76"
type input "3320.68"
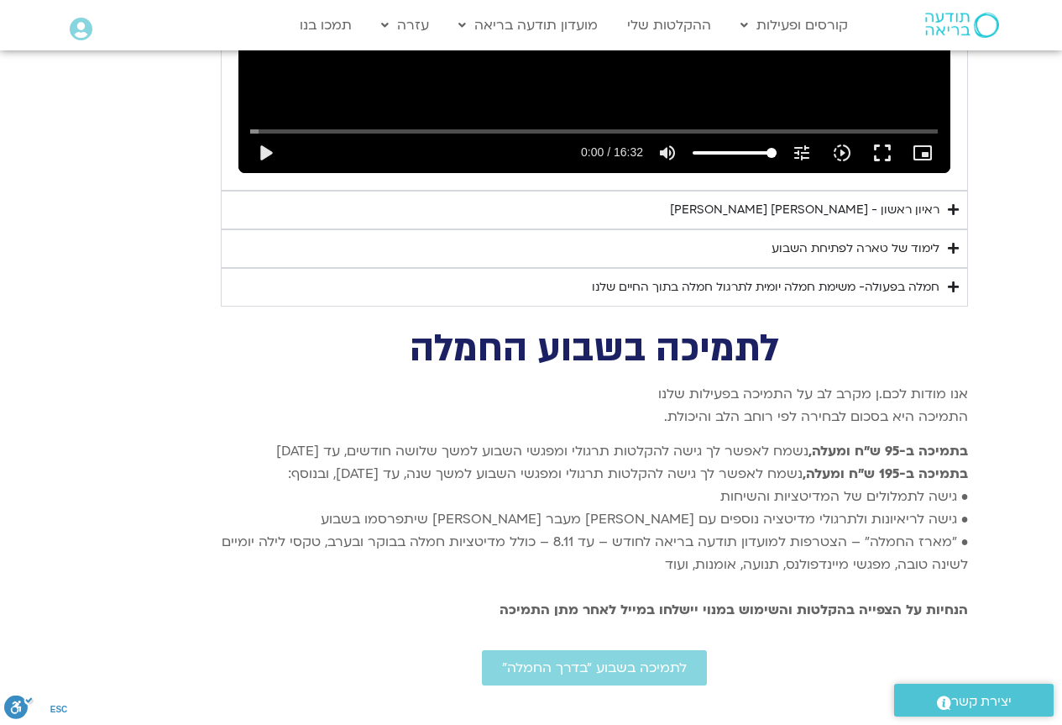
type input "1377.76"
type input "3320.68"
type input "1377.76"
type input "3320.68"
type input "1377.76"
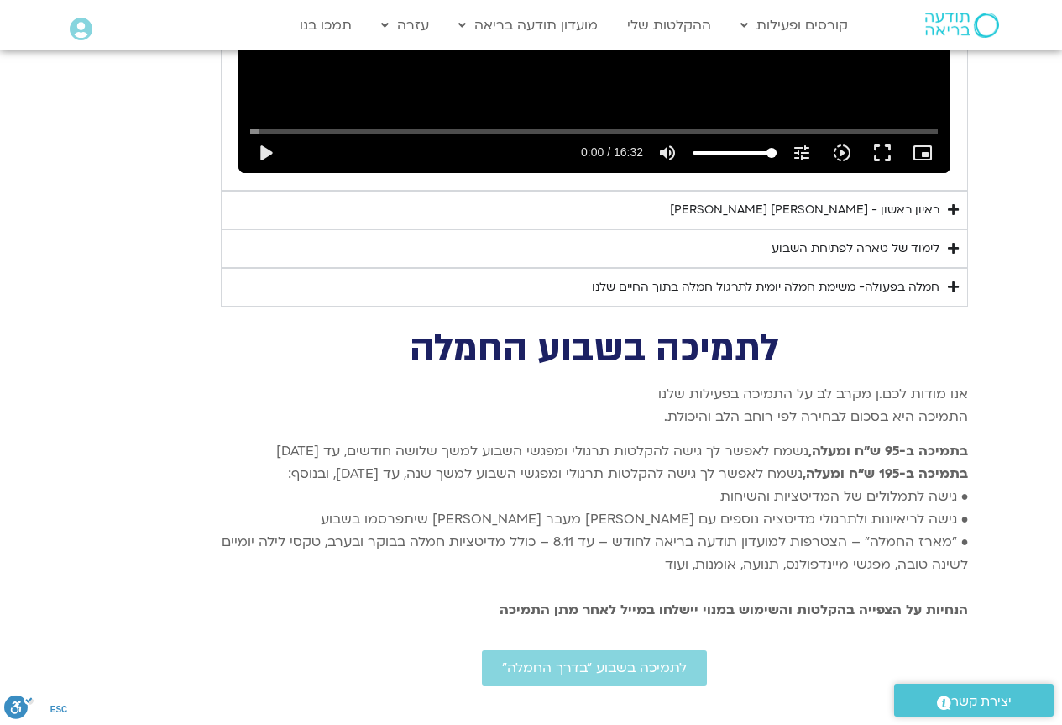
type input "3320.68"
type input "1377.76"
type input "3320.68"
type input "1377.76"
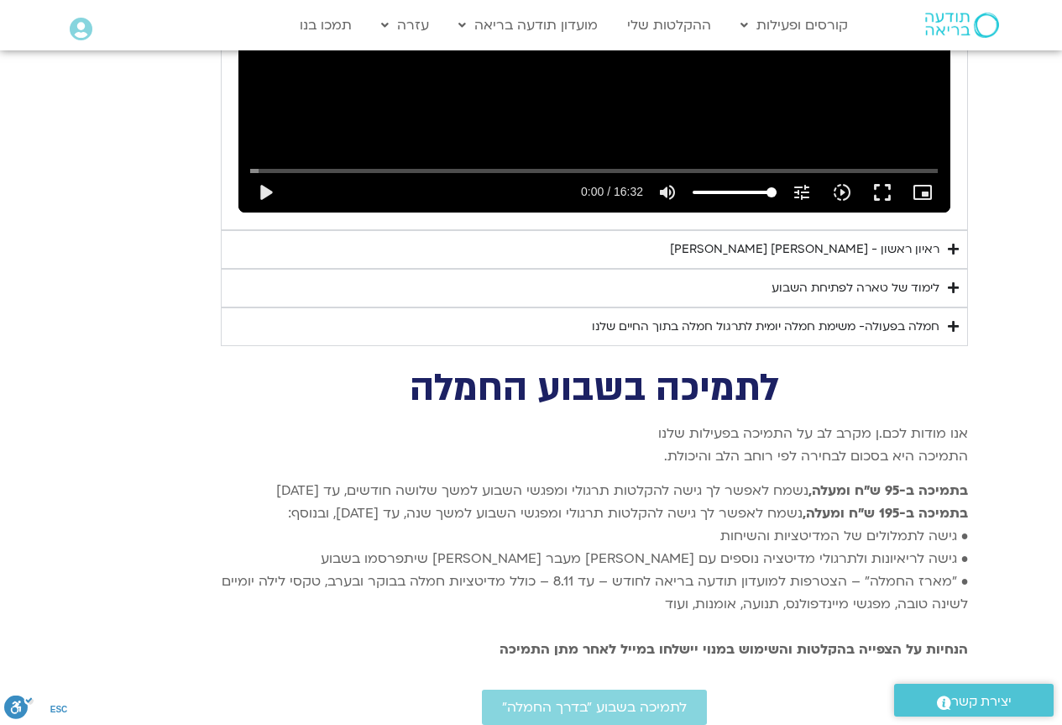
type input "3320.68"
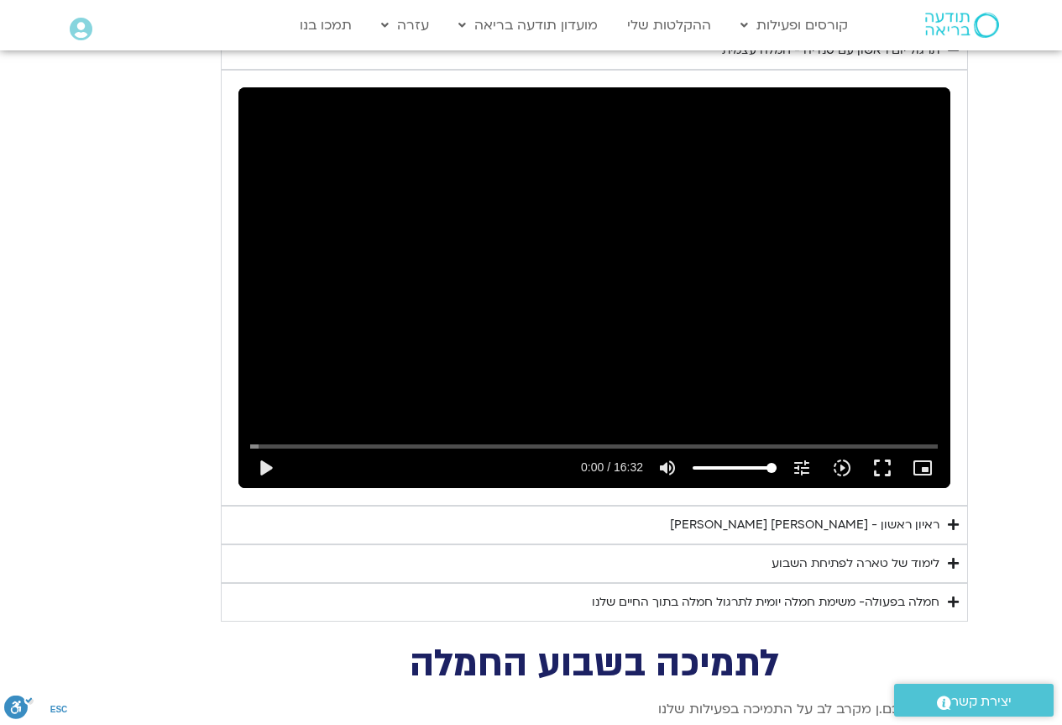
type input "1377.76"
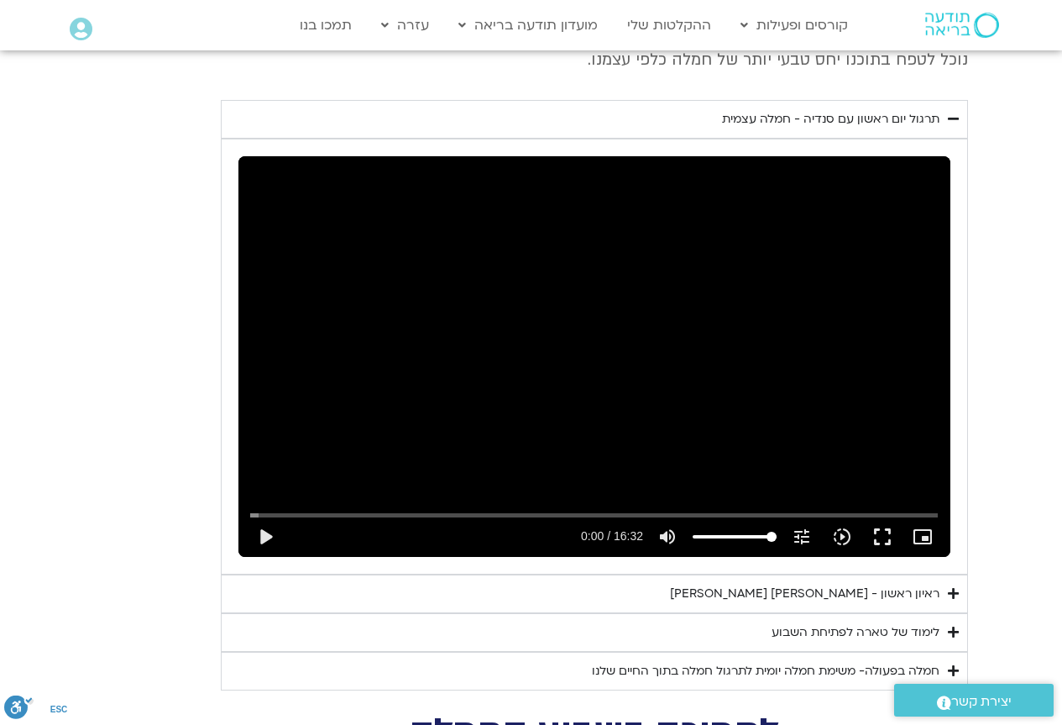
type input "3320.68"
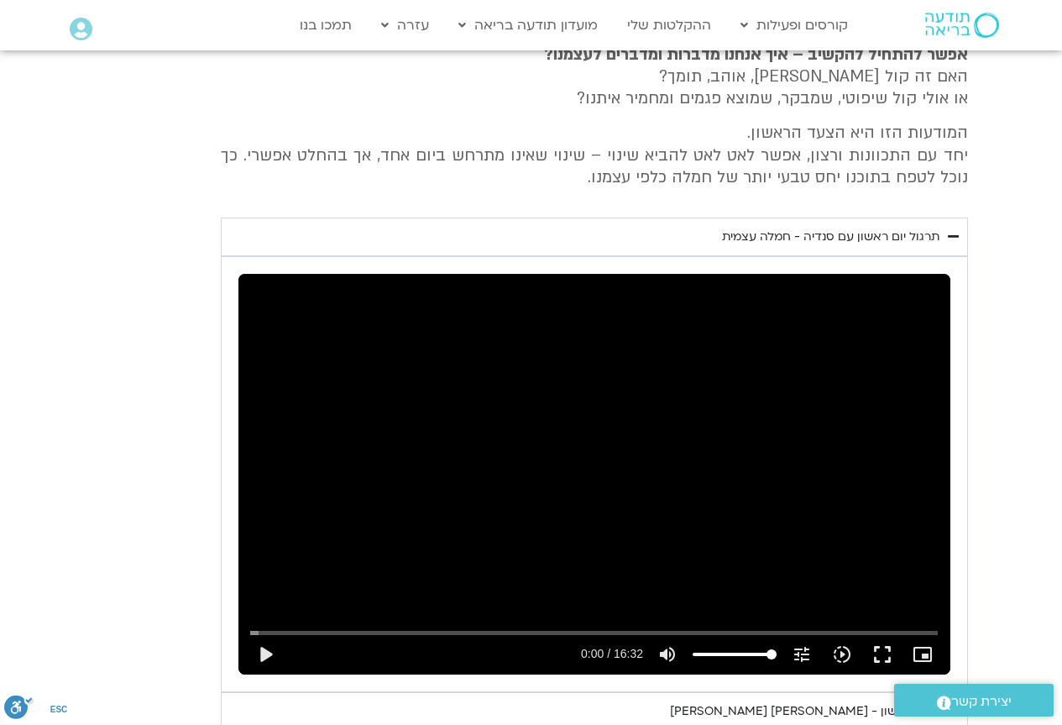
type input "1377.76"
type input "3320.68"
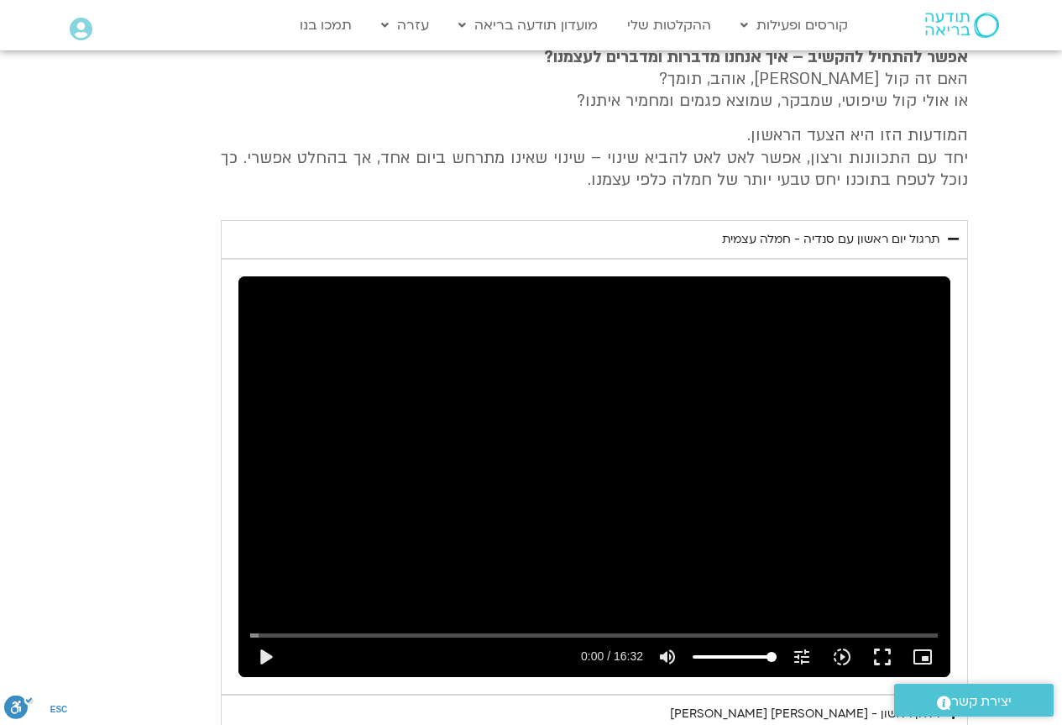
type input "1377.76"
type input "3320.68"
type input "1377.76"
type input "3320.68"
type input "1377.76"
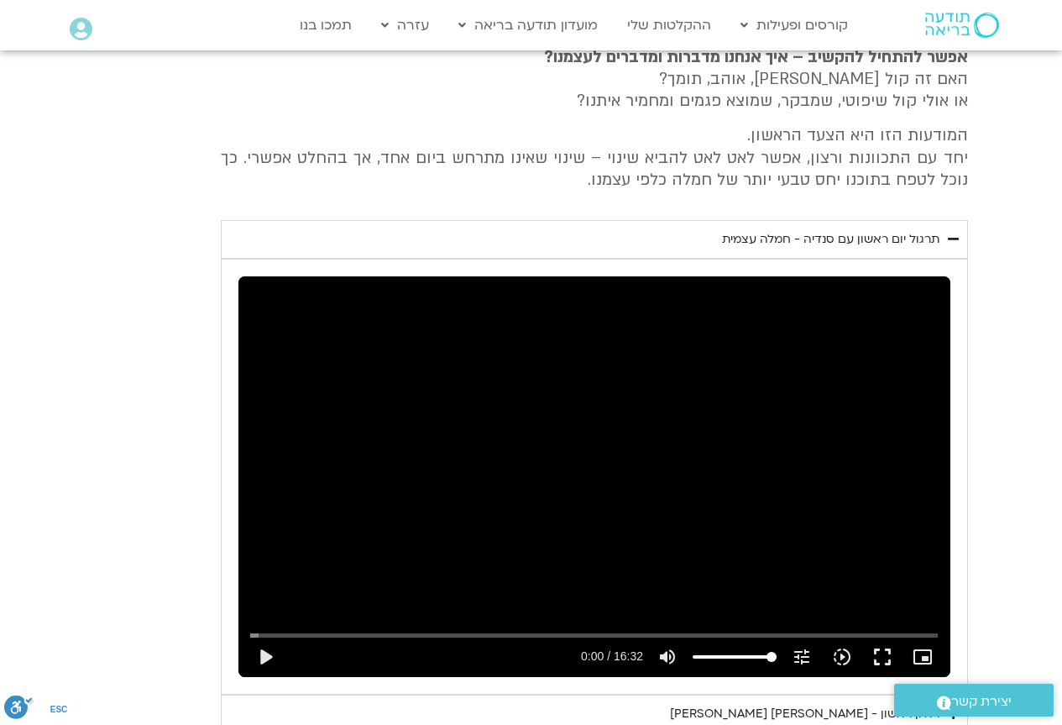
type input "3320.68"
type input "1377.76"
type input "3320.68"
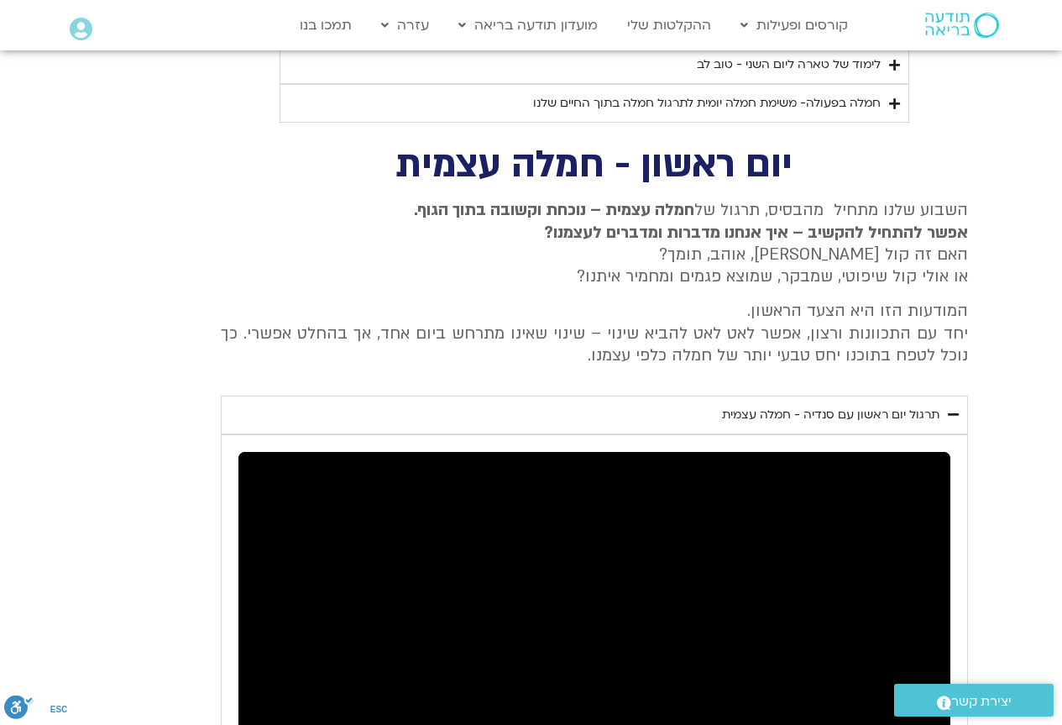
type input "1377.76"
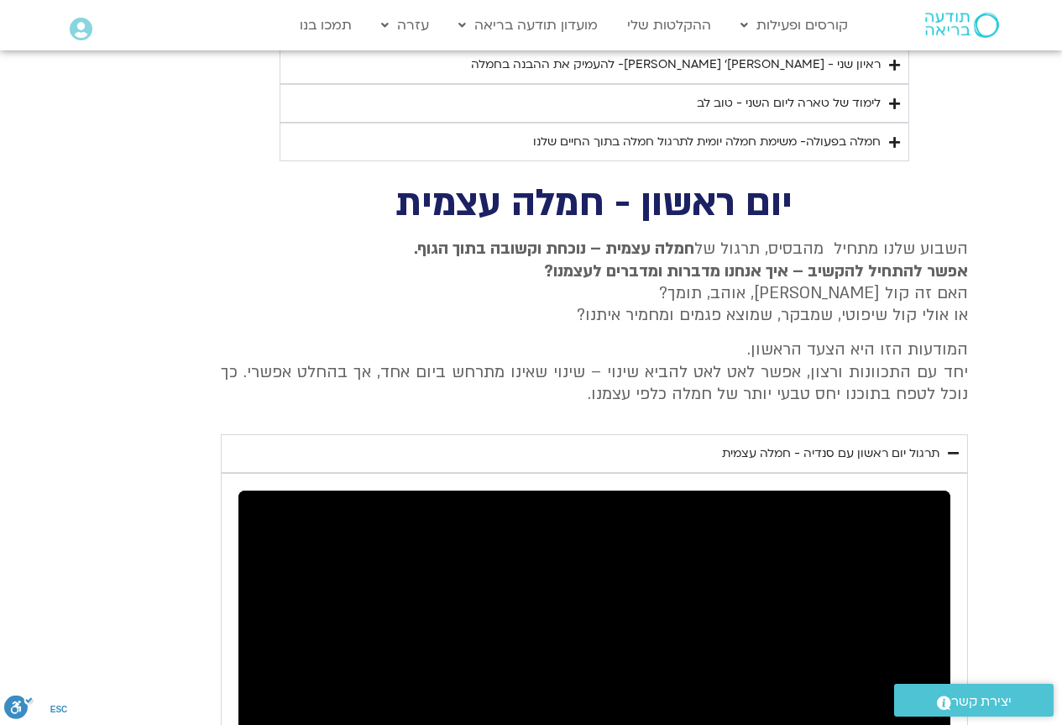
type input "3320.68"
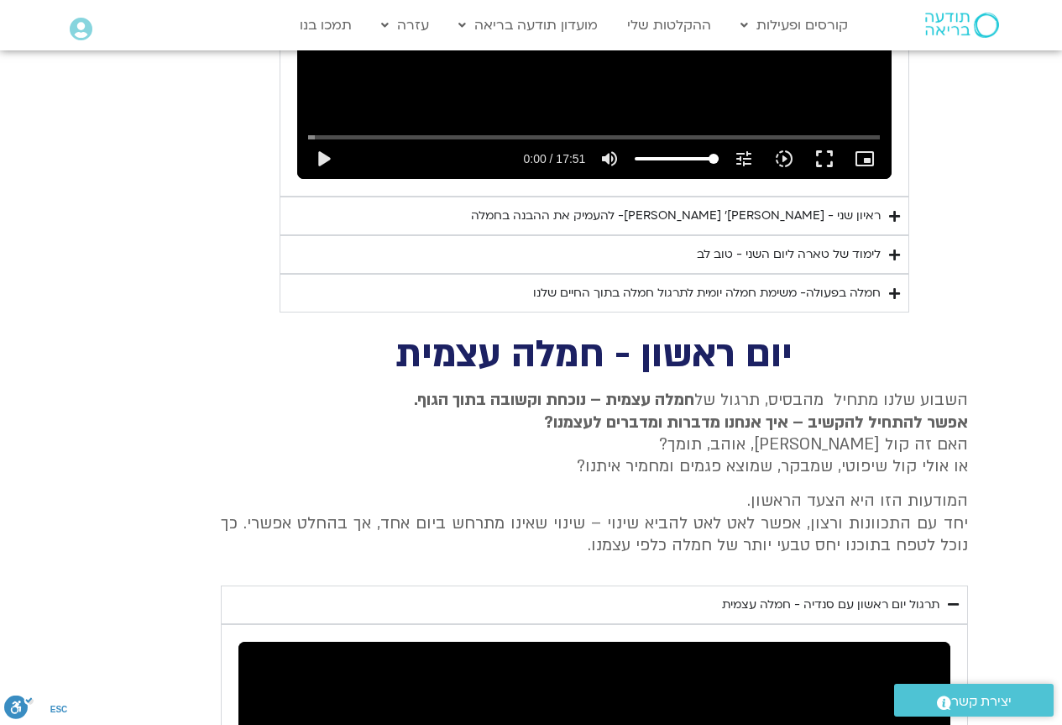
type input "1377.76"
type input "3320.68"
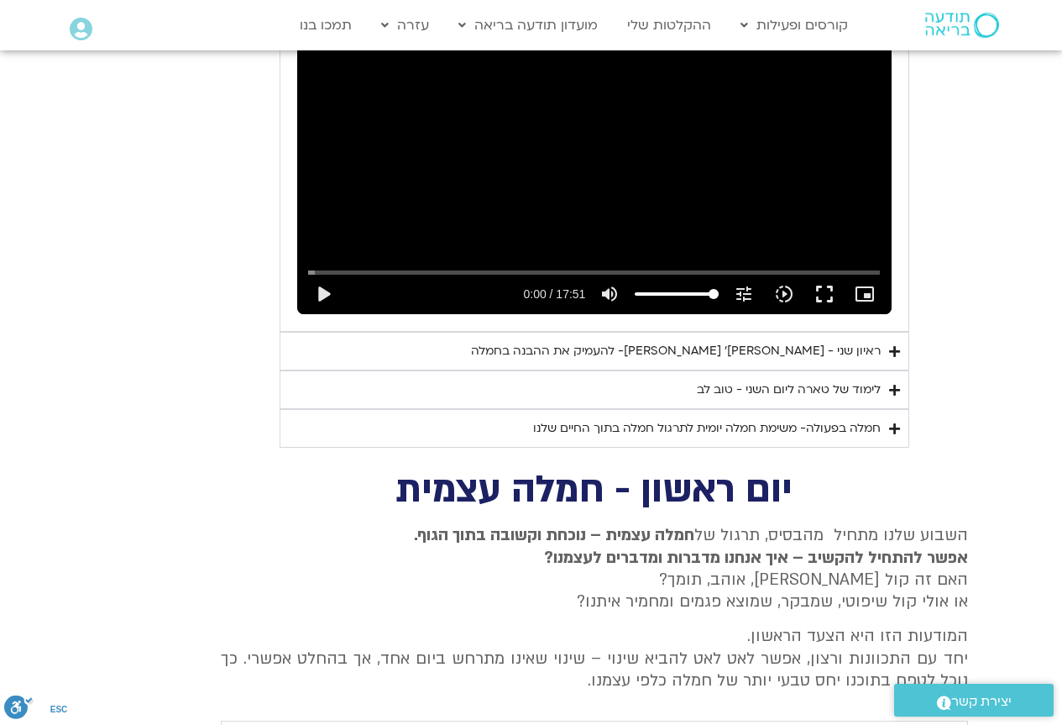
type input "1377.76"
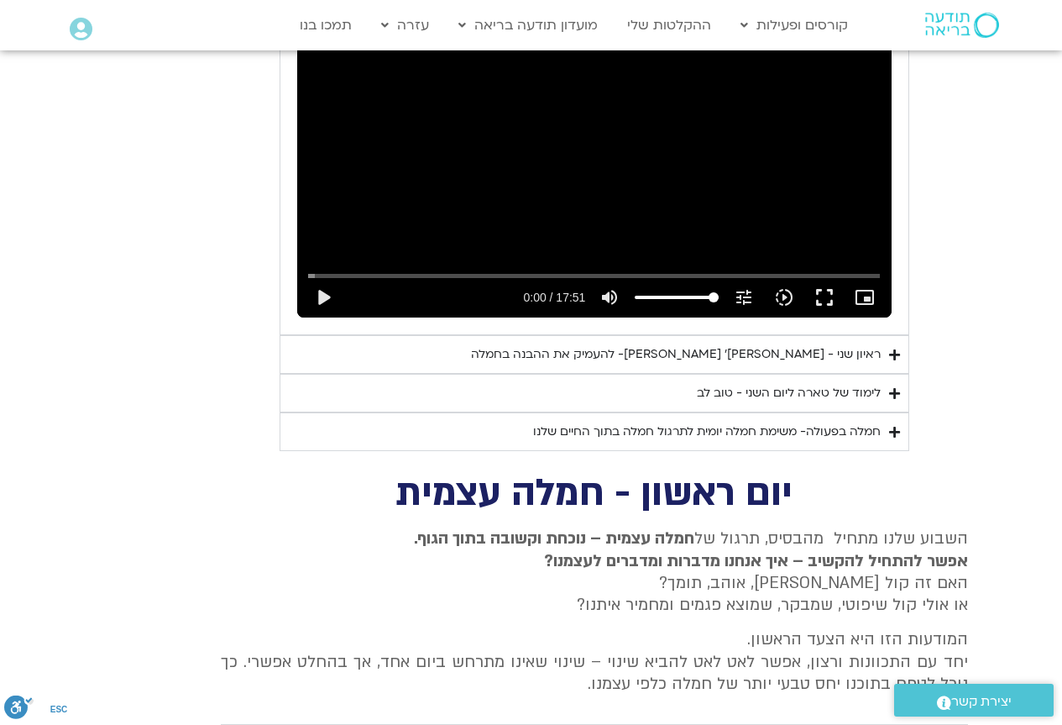
type input "3320.68"
type input "1377.76"
type input "3320.68"
type input "1377.76"
type input "3320.68"
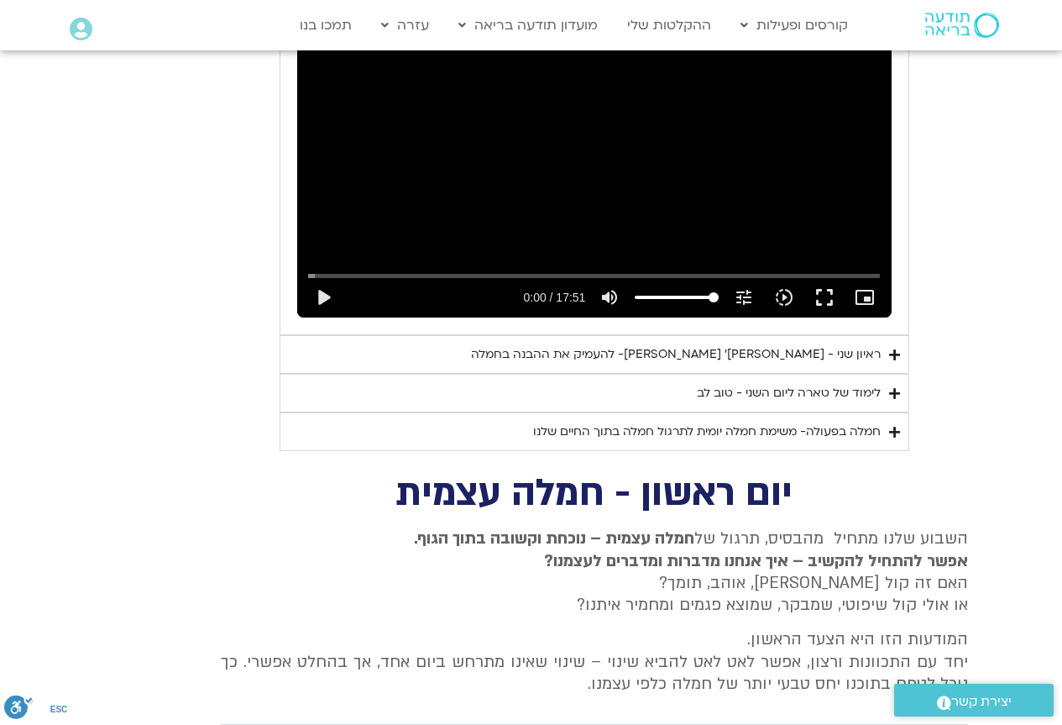
type input "1377.76"
type input "3320.68"
type input "1377.76"
type input "3320.68"
type input "1377.76"
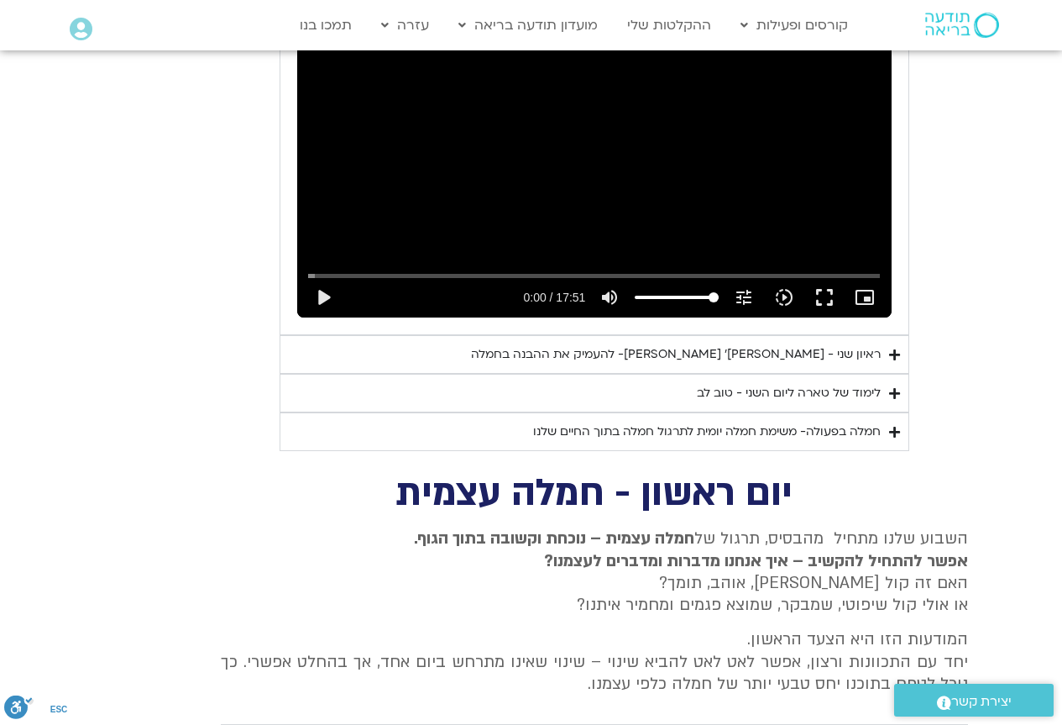
type input "3320.68"
type input "1377.76"
type input "3320.68"
type input "1377.76"
type input "3320.68"
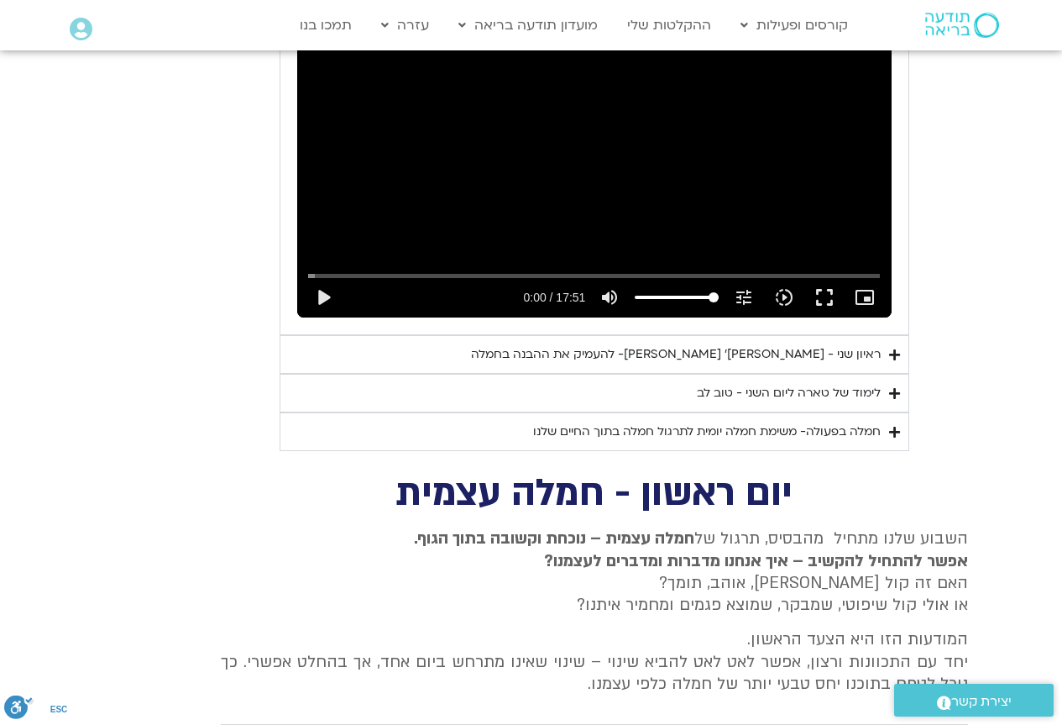
type input "1377.76"
type input "3320.68"
type input "1377.76"
type input "3320.68"
type input "1377.76"
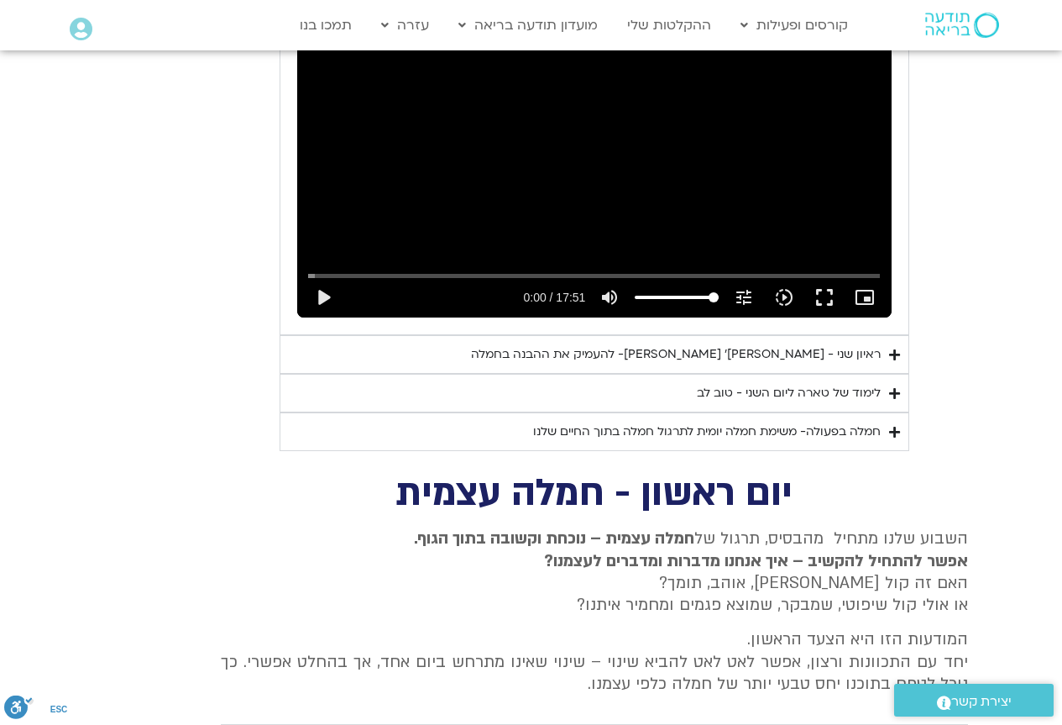
type input "3320.68"
type input "1377.76"
type input "3320.68"
type input "1377.76"
type input "3320.68"
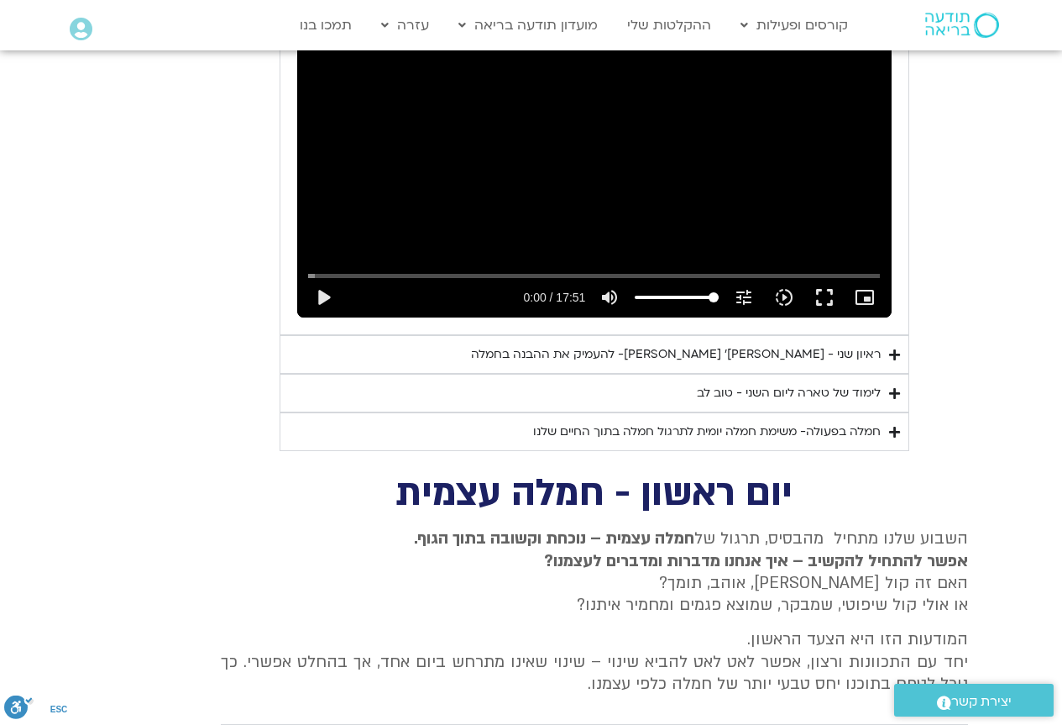
type input "1377.76"
type input "3320.68"
type input "1377.76"
type input "3320.68"
type input "1377.76"
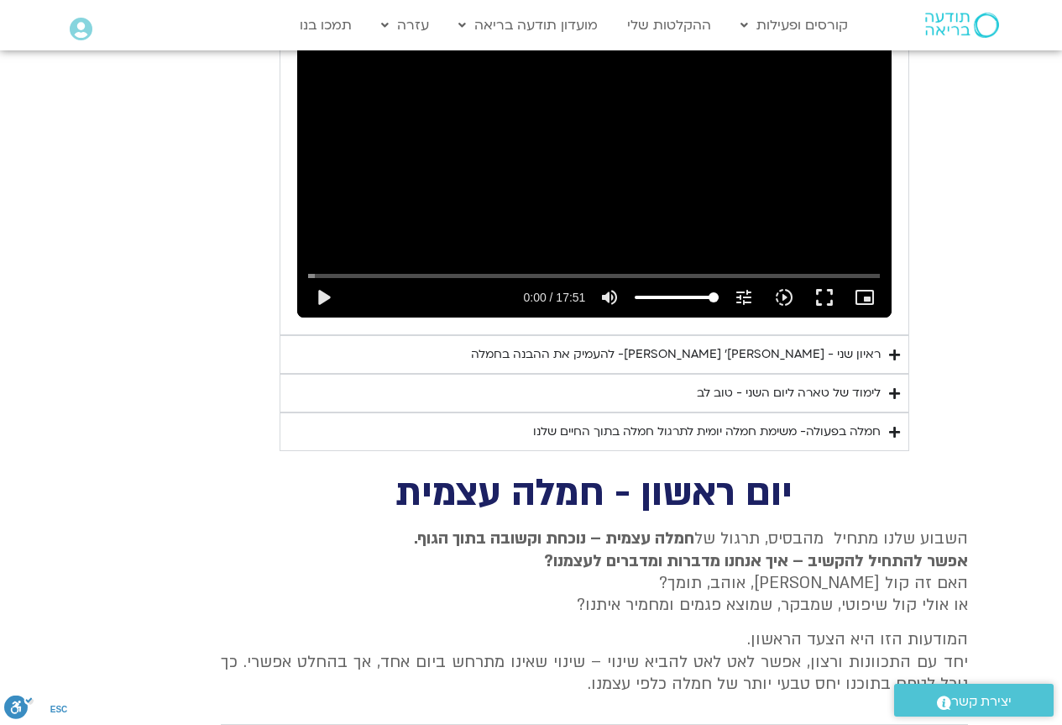
type input "3320.68"
type input "1377.76"
type input "3320.68"
type input "1377.76"
type input "3320.68"
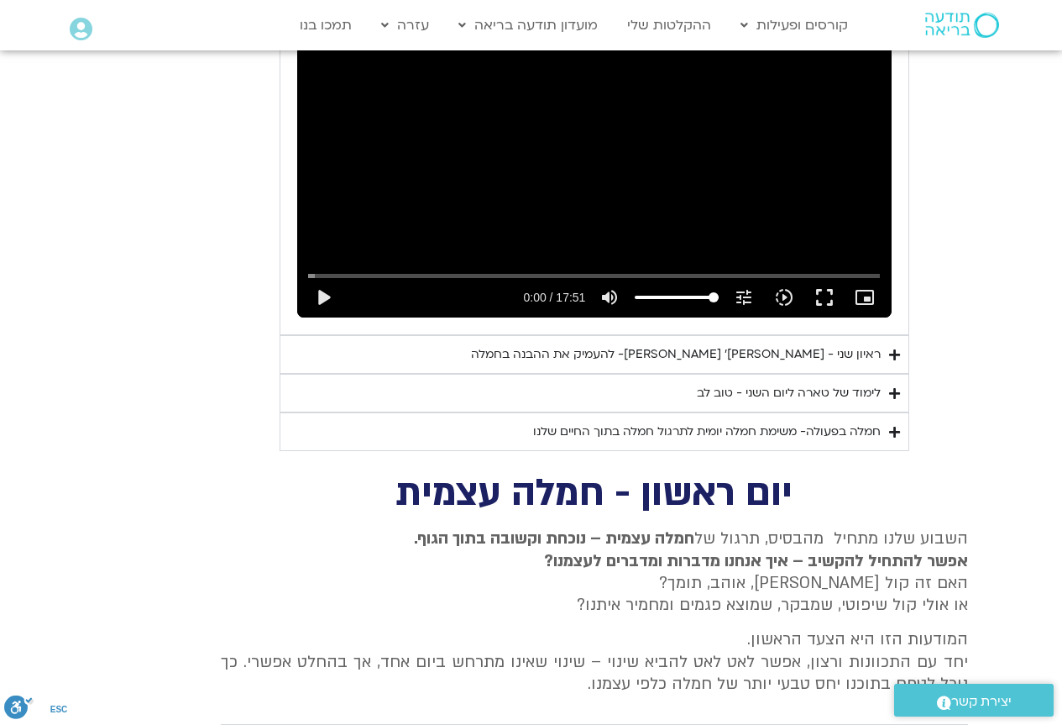
type input "1377.76"
type input "3320.68"
type input "1377.76"
type input "3320.68"
click at [813, 383] on div "לימוד של טארה ליום השני - טוב לב" at bounding box center [789, 393] width 184 height 20
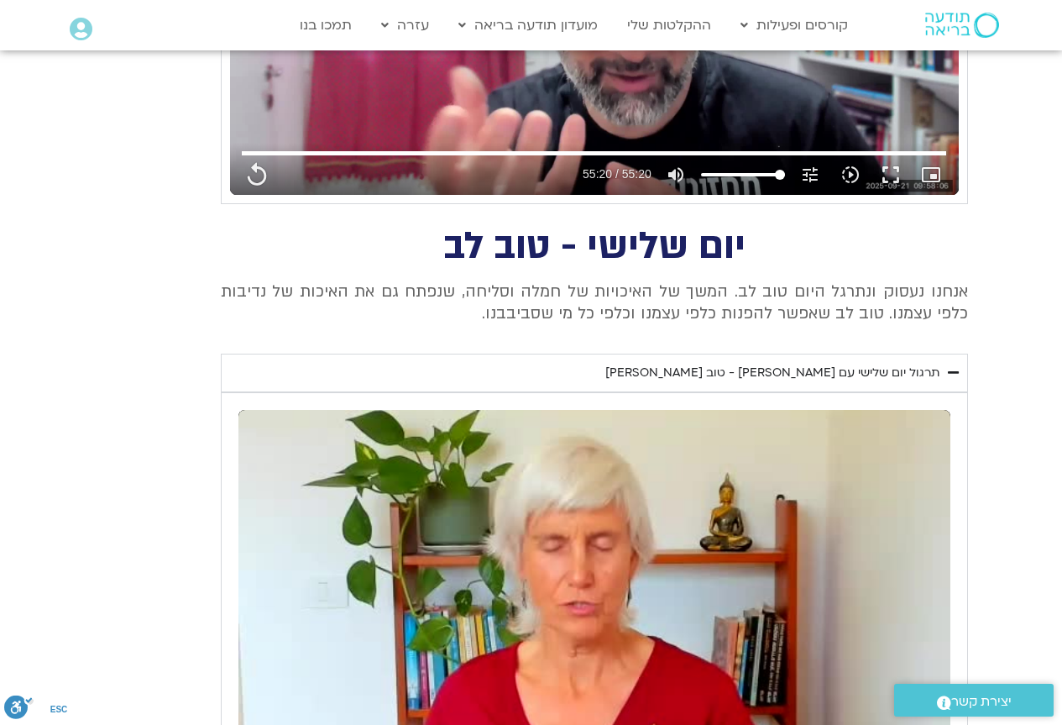
scroll to position [1312, 0]
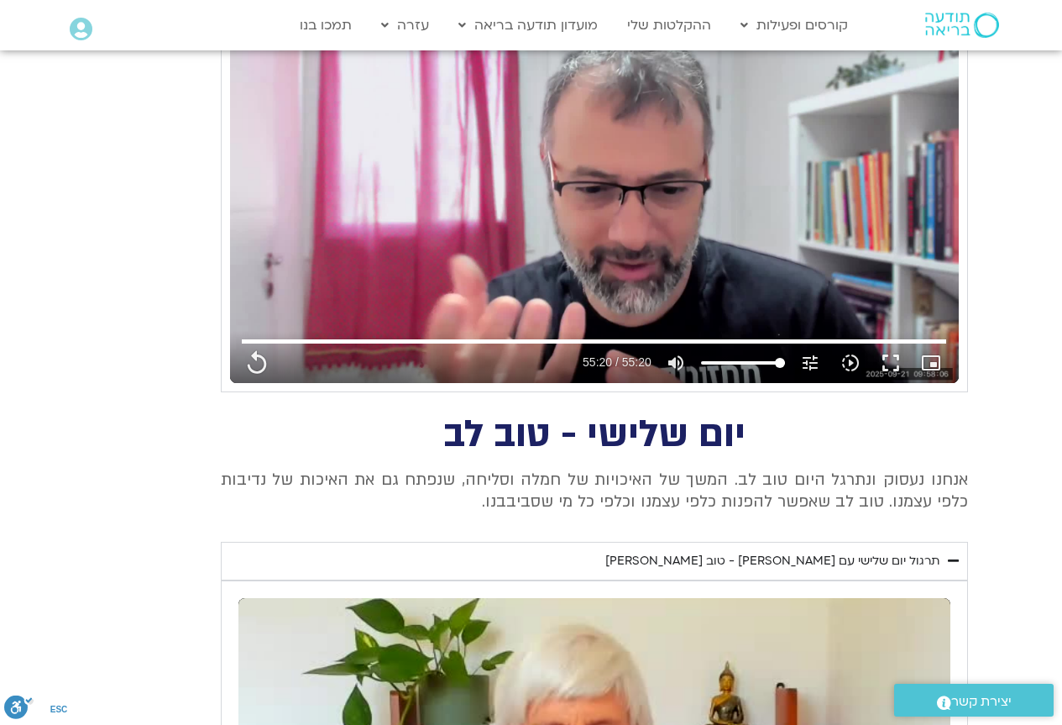
click at [878, 558] on div "תרגול יום שלישי עם [PERSON_NAME] - טוב [PERSON_NAME]" at bounding box center [772, 561] width 334 height 20
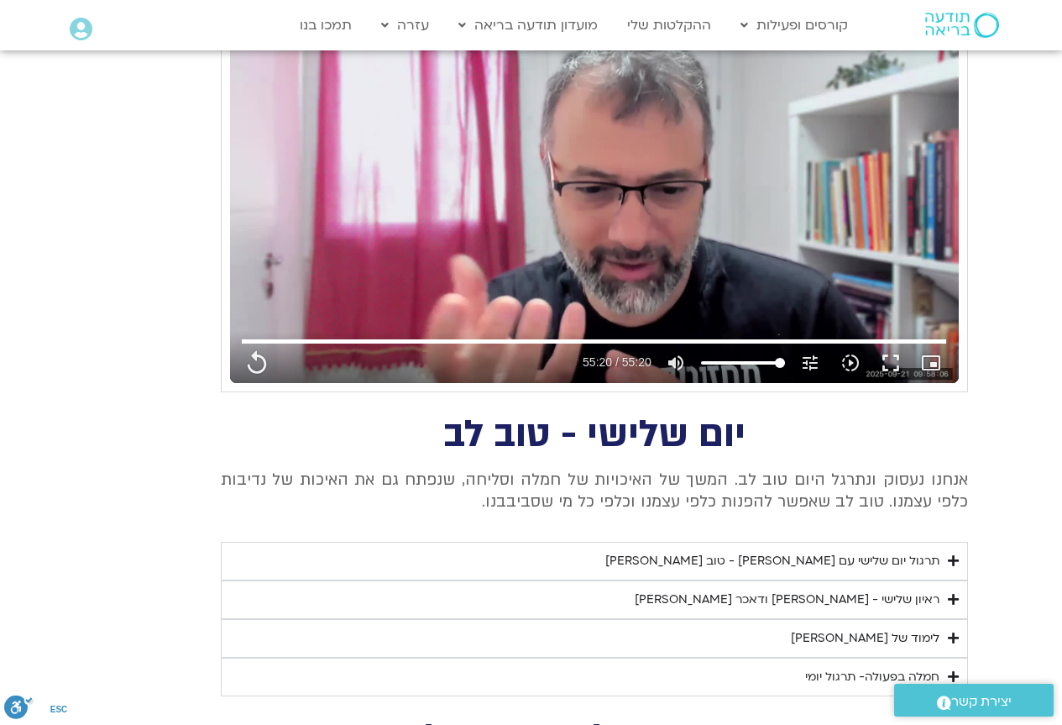
click at [876, 552] on div "תרגול יום שלישי עם [PERSON_NAME] - טוב [PERSON_NAME]" at bounding box center [772, 561] width 334 height 20
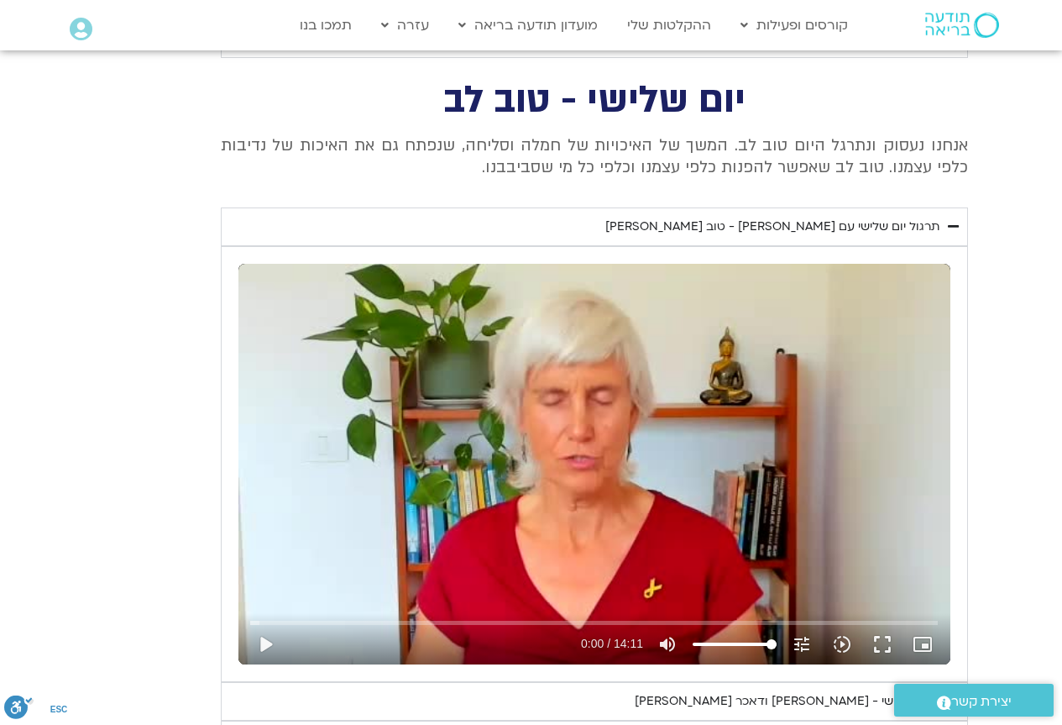
scroll to position [1732, 0]
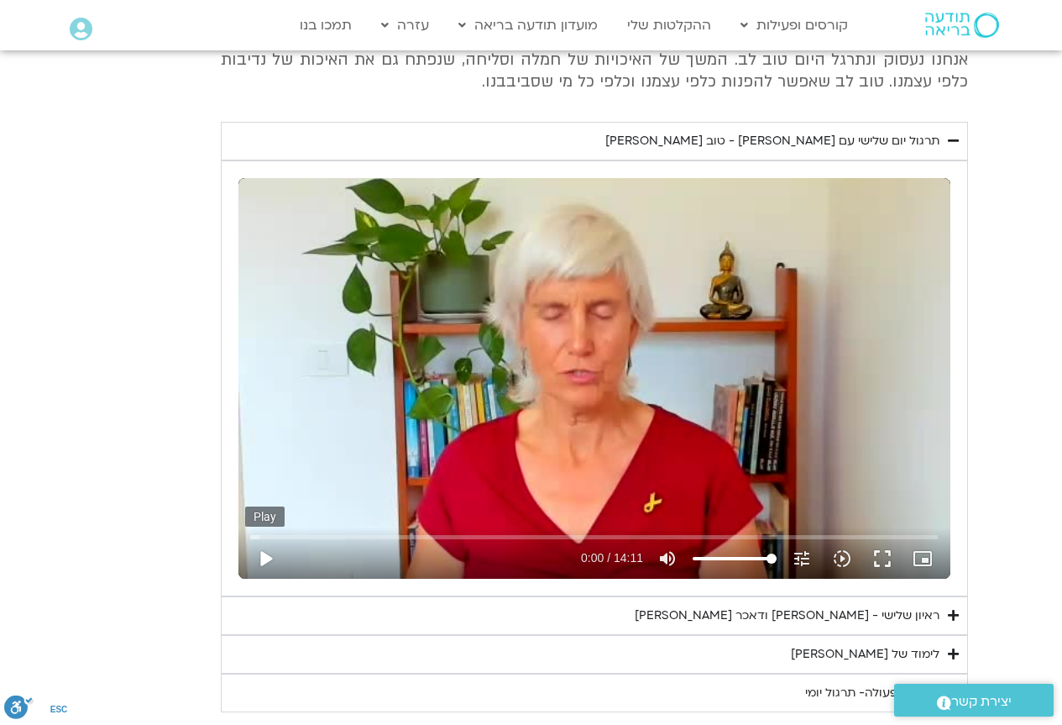
click at [255, 556] on button "play_arrow" at bounding box center [265, 558] width 40 height 40
